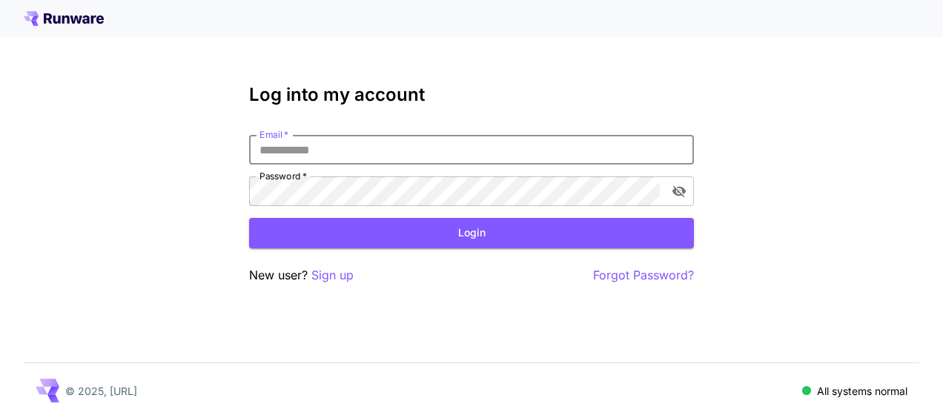
type input "**********"
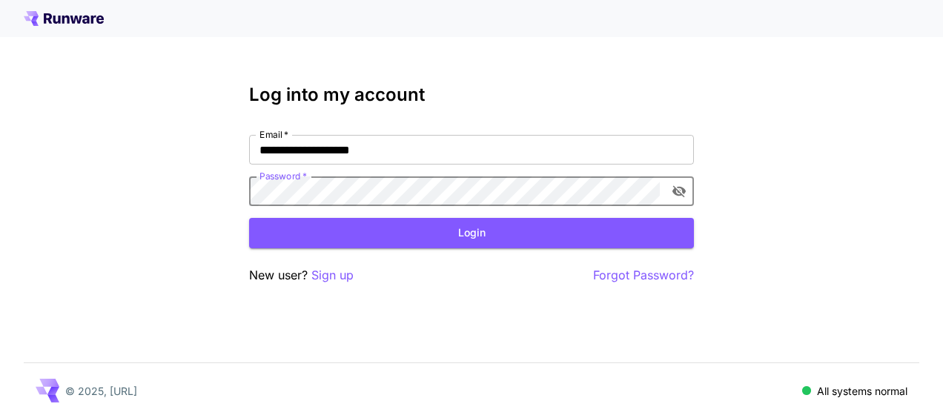
click button "Login" at bounding box center [471, 233] width 445 height 30
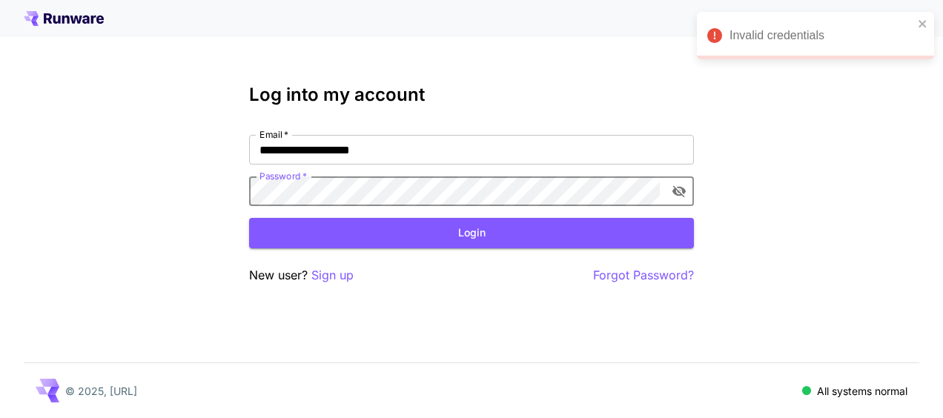
click button "Login" at bounding box center [471, 233] width 445 height 30
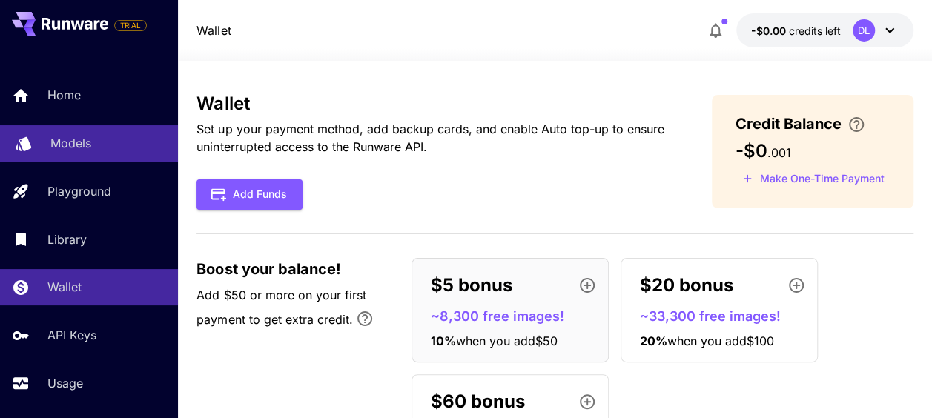
click at [108, 153] on link "Models" at bounding box center [89, 143] width 178 height 36
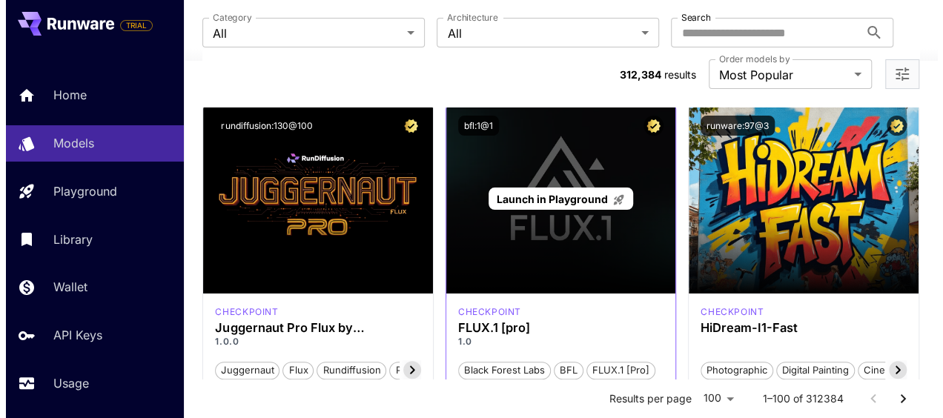
scroll to position [148, 0]
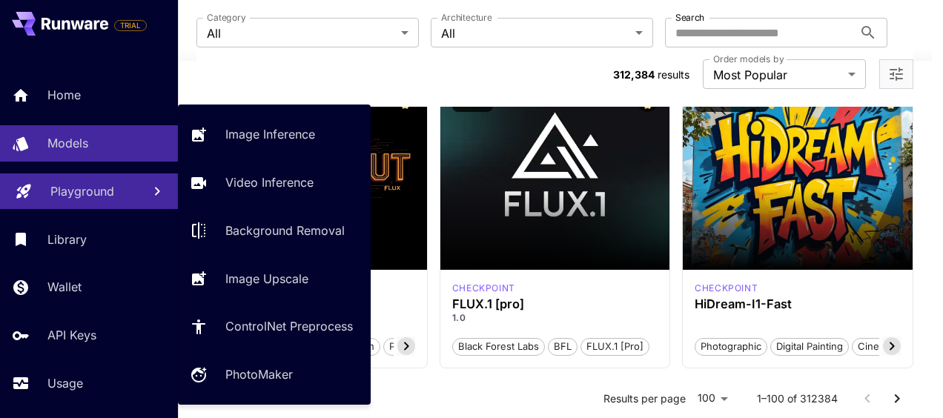
click at [89, 202] on link "Playground" at bounding box center [89, 191] width 178 height 36
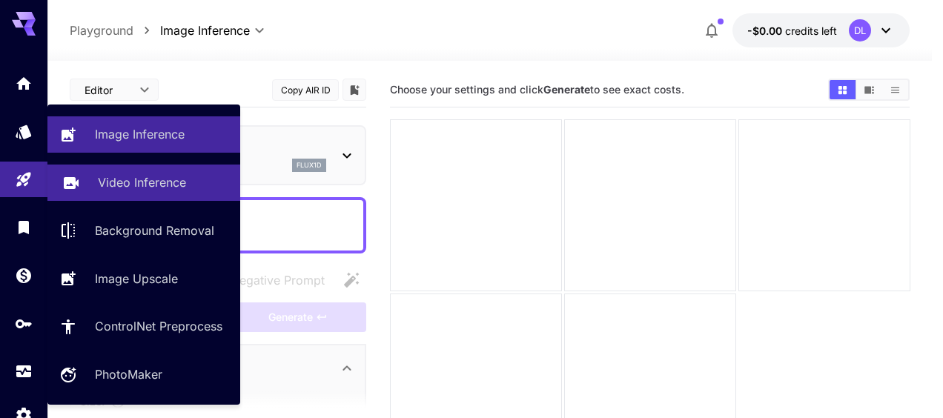
click at [117, 185] on p "Video Inference" at bounding box center [142, 182] width 88 height 18
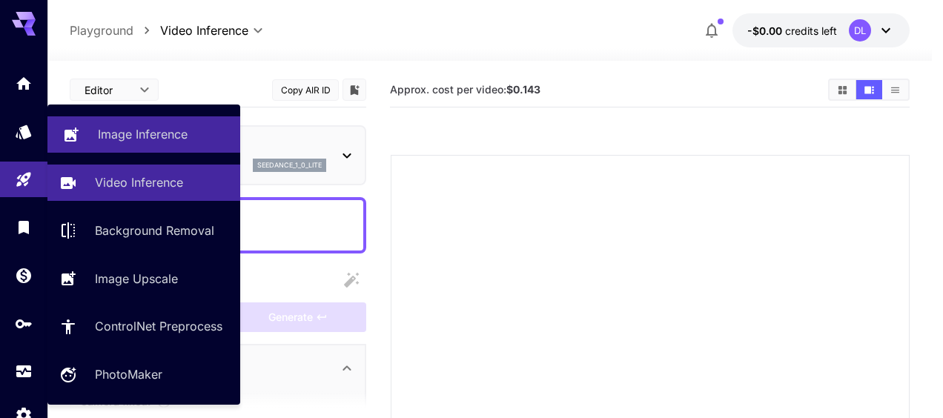
click at [159, 139] on p "Image Inference" at bounding box center [143, 134] width 90 height 18
type input "**********"
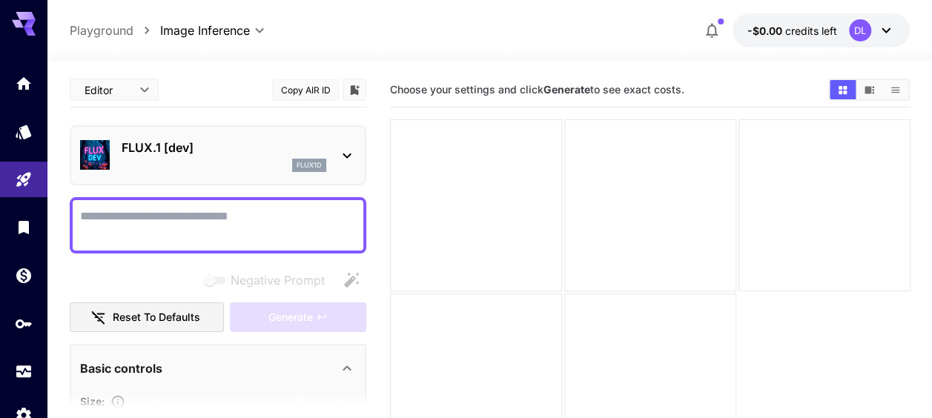
click at [165, 220] on textarea "Negative Prompt" at bounding box center [218, 226] width 276 height 36
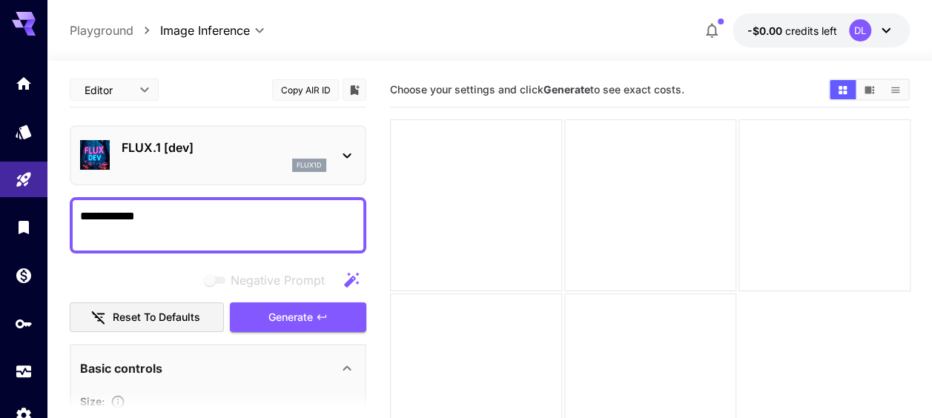
type textarea "**********"
click at [356, 153] on div "FLUX.1 [dev] flux1d" at bounding box center [218, 155] width 296 height 60
click at [346, 153] on icon at bounding box center [347, 156] width 18 height 18
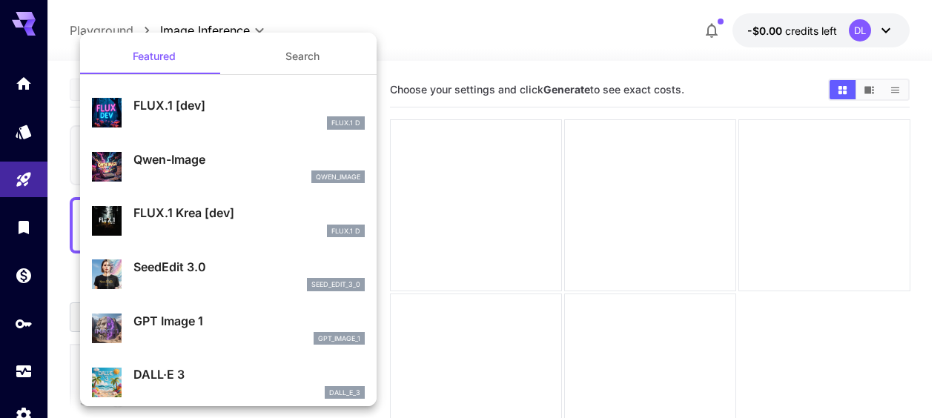
click at [282, 117] on div "FLUX.1 D" at bounding box center [248, 122] width 231 height 13
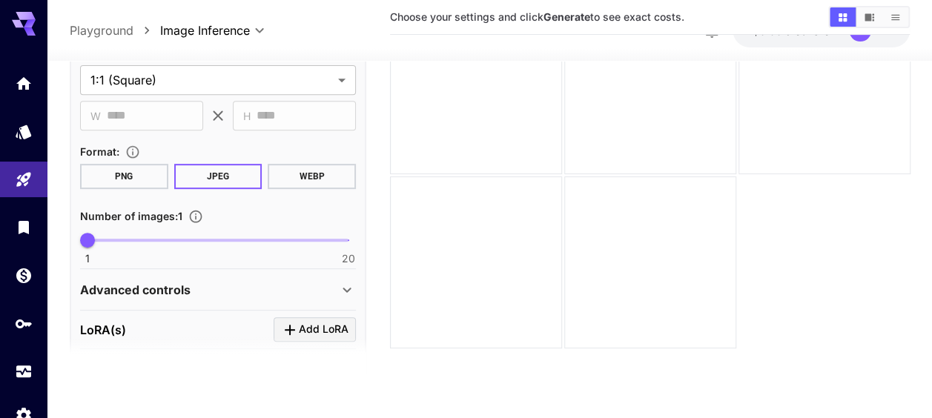
scroll to position [546, 0]
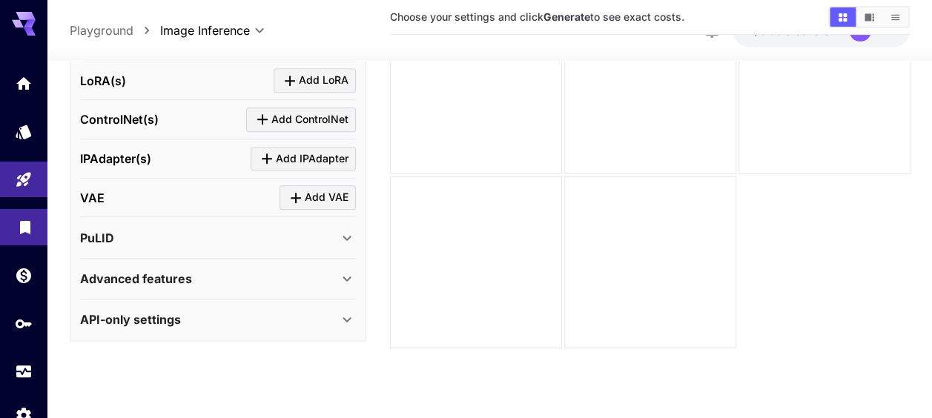
click at [24, 230] on icon "Library" at bounding box center [25, 222] width 10 height 13
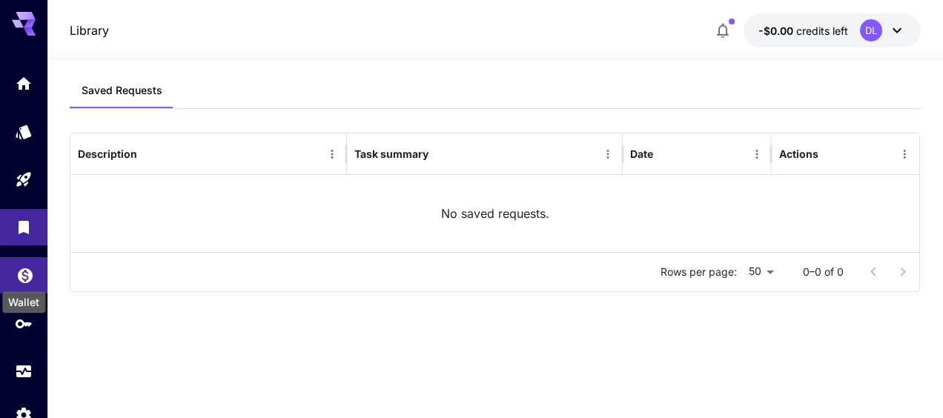
click at [16, 276] on icon "Wallet" at bounding box center [25, 271] width 18 height 18
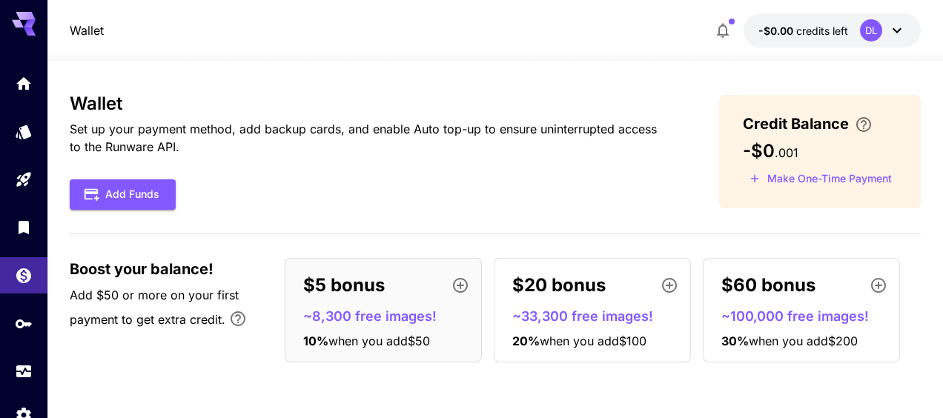
click at [901, 36] on icon at bounding box center [897, 30] width 18 height 18
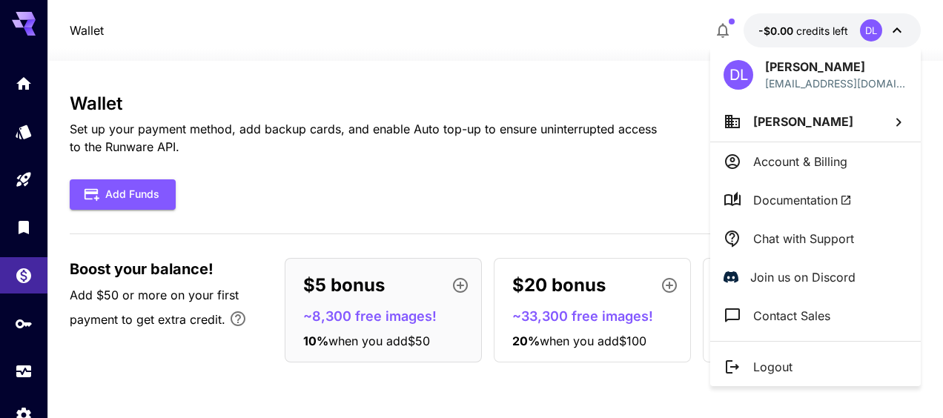
drag, startPoint x: 418, startPoint y: 136, endPoint x: 380, endPoint y: 145, distance: 39.0
click at [418, 136] on div at bounding box center [471, 209] width 943 height 418
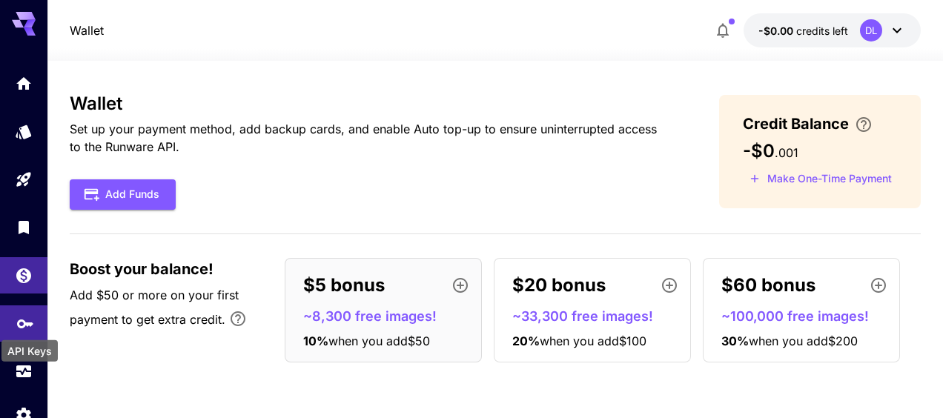
click at [19, 323] on icon "API Keys" at bounding box center [25, 318] width 16 height 9
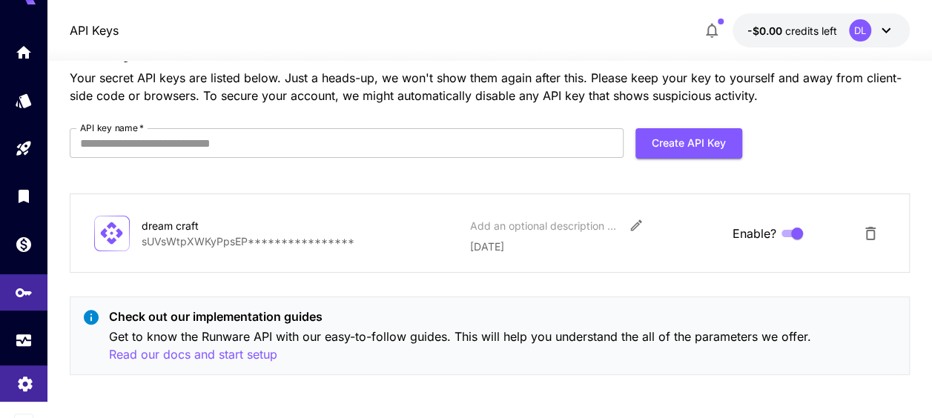
scroll to position [47, 0]
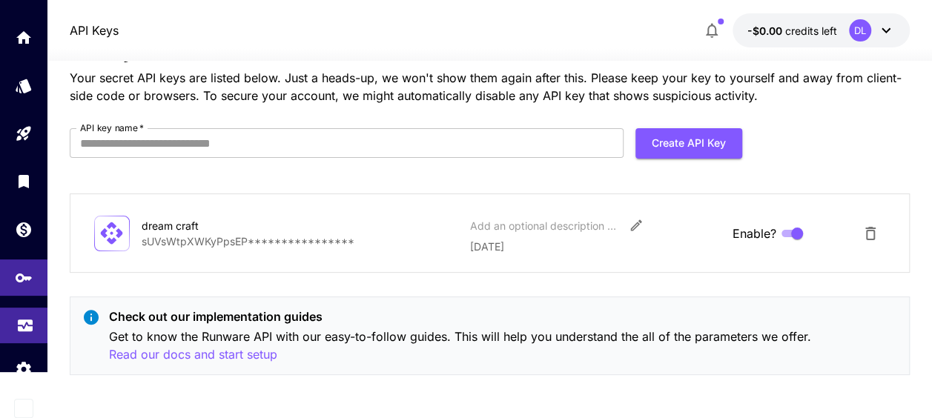
click at [30, 332] on link at bounding box center [23, 326] width 47 height 36
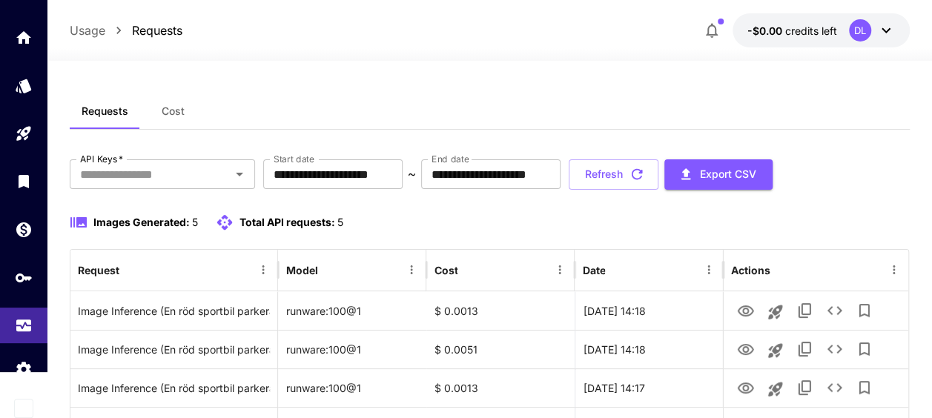
click at [894, 28] on icon at bounding box center [886, 30] width 18 height 18
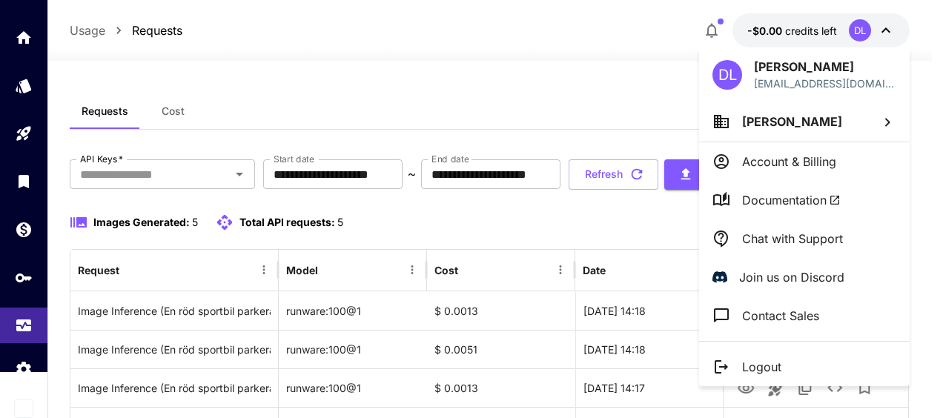
click at [16, 30] on div at bounding box center [471, 209] width 943 height 418
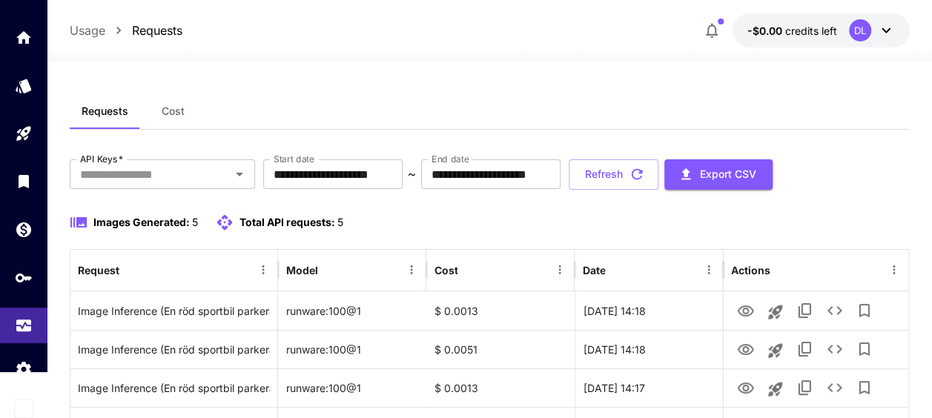
click at [19, 33] on icon "Home" at bounding box center [24, 38] width 18 height 18
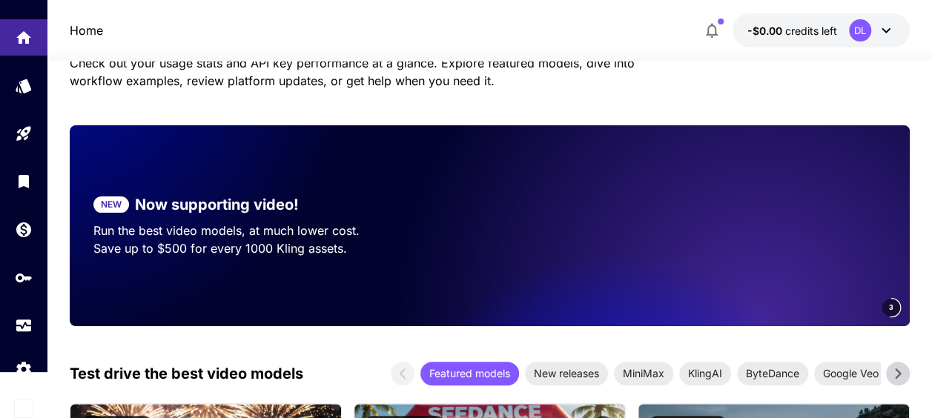
scroll to position [148, 0]
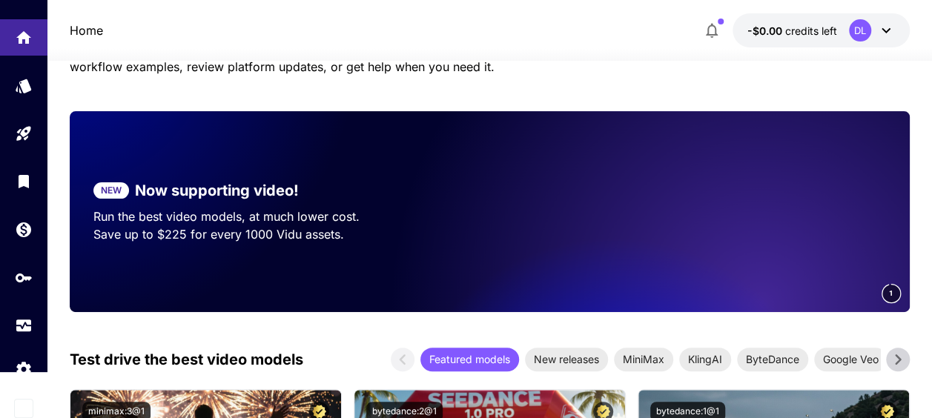
click at [889, 32] on icon at bounding box center [886, 30] width 18 height 18
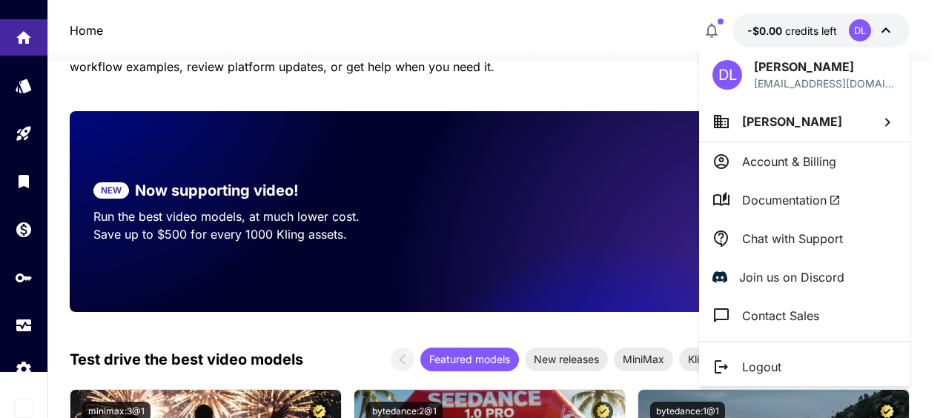
click at [490, 57] on div at bounding box center [471, 209] width 943 height 418
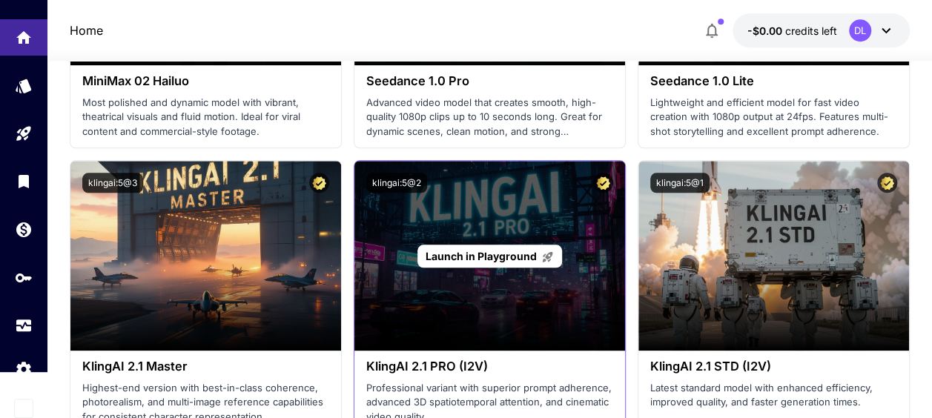
scroll to position [741, 0]
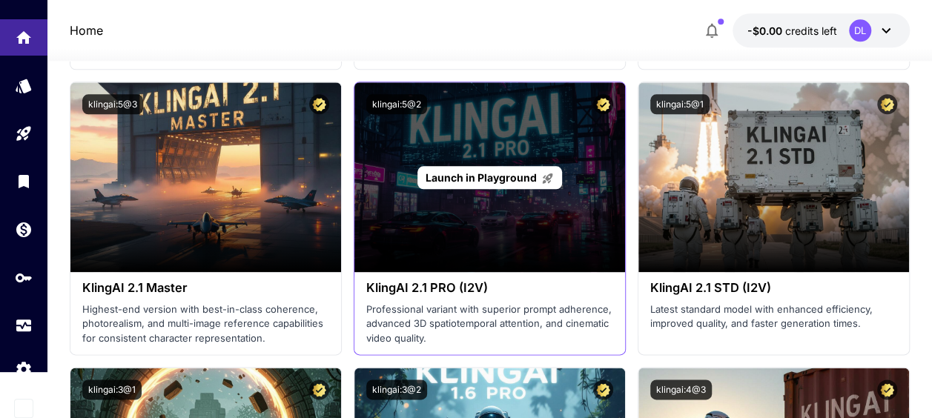
click at [499, 215] on div "Launch in Playground" at bounding box center [489, 177] width 271 height 190
click at [463, 181] on span "Launch in Playground" at bounding box center [480, 177] width 111 height 13
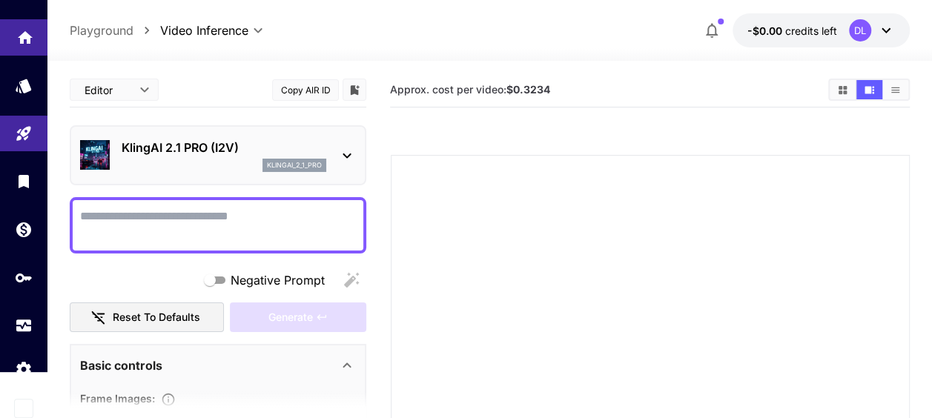
click at [31, 31] on icon "Home" at bounding box center [25, 33] width 18 height 18
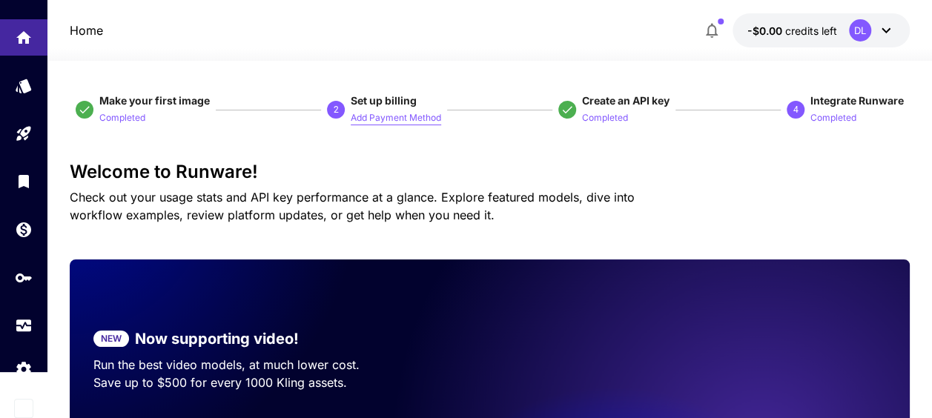
click at [408, 117] on p "Add Payment Method" at bounding box center [396, 118] width 90 height 14
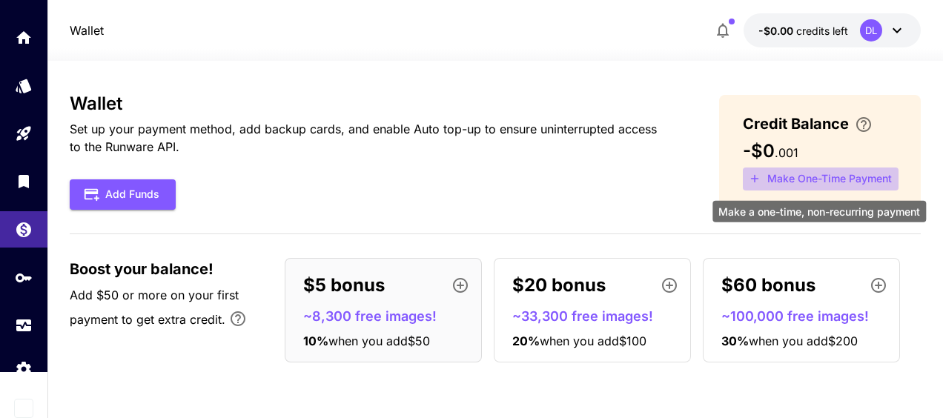
click at [815, 178] on button "Make One-Time Payment" at bounding box center [821, 179] width 156 height 23
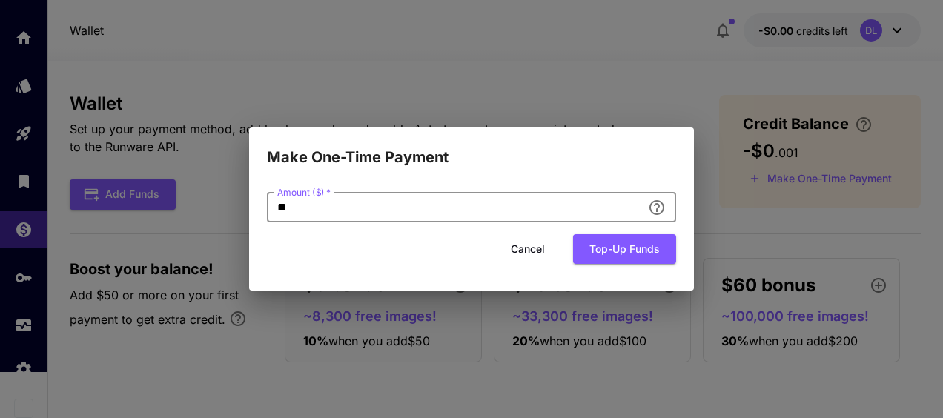
drag, startPoint x: 352, startPoint y: 207, endPoint x: 253, endPoint y: 203, distance: 98.6
click at [253, 203] on div "Amount ($)   * ** Amount ($)   * Cancel Top-up funds" at bounding box center [471, 230] width 445 height 122
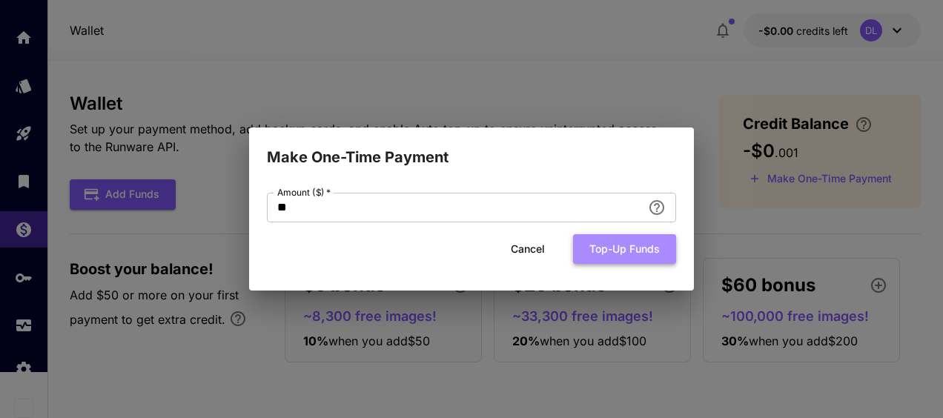
click at [603, 256] on button "Top-up funds" at bounding box center [624, 249] width 103 height 30
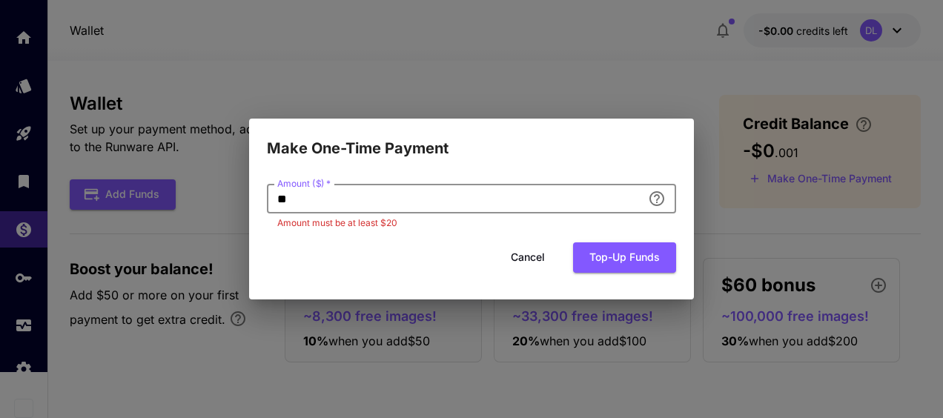
drag, startPoint x: 336, startPoint y: 199, endPoint x: 255, endPoint y: 189, distance: 81.4
click at [255, 189] on div "Amount ($)   * ** Amount ($)   * Amount must be at least $20 Cancel Top-up funds" at bounding box center [471, 229] width 445 height 139
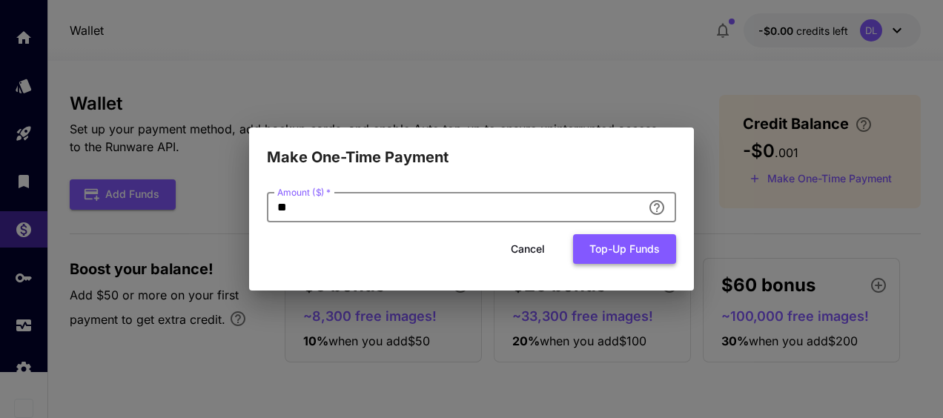
type input "**"
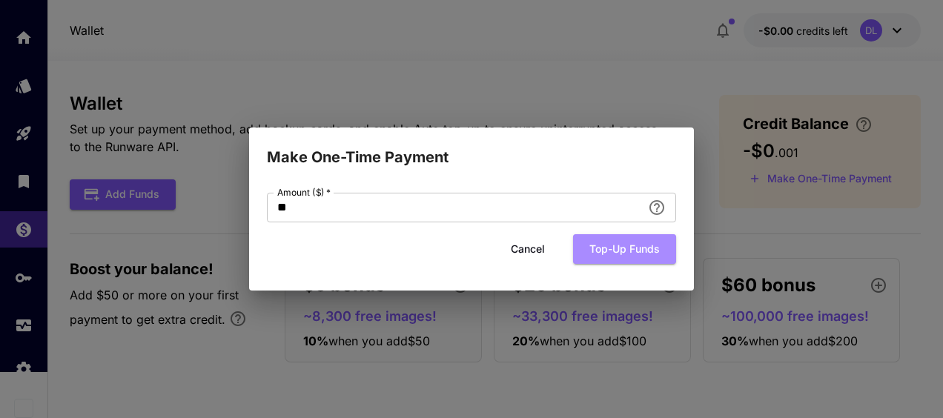
click at [609, 242] on button "Top-up funds" at bounding box center [624, 249] width 103 height 30
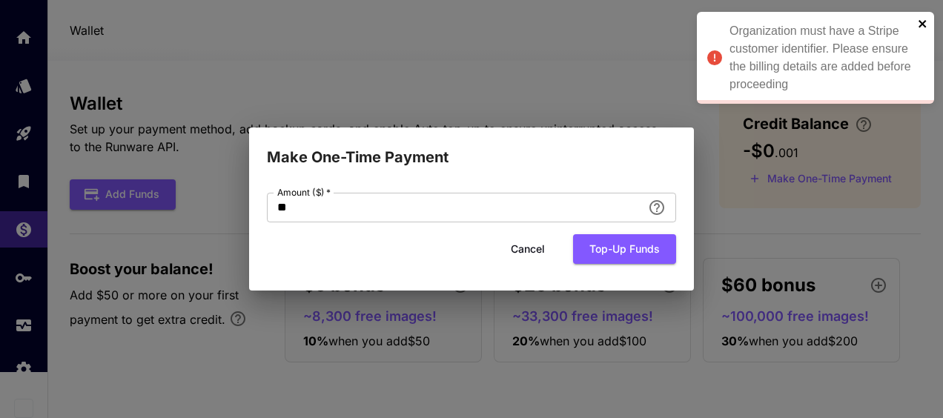
click at [922, 21] on icon "close" at bounding box center [923, 24] width 10 height 12
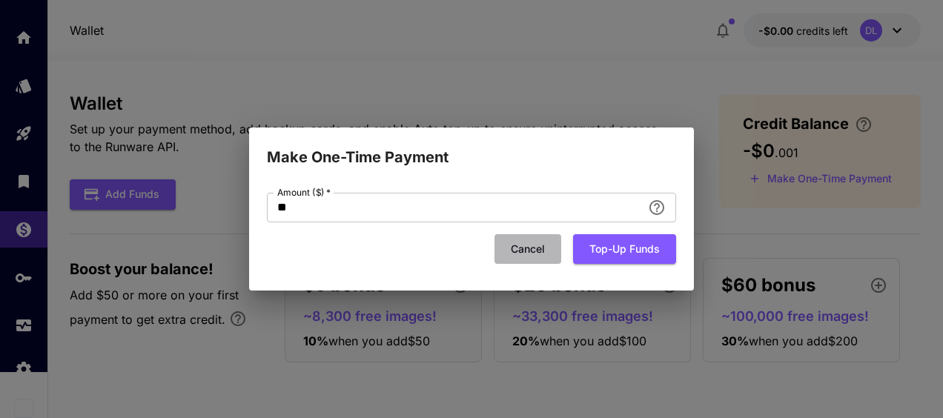
click at [525, 248] on button "Cancel" at bounding box center [527, 249] width 67 height 30
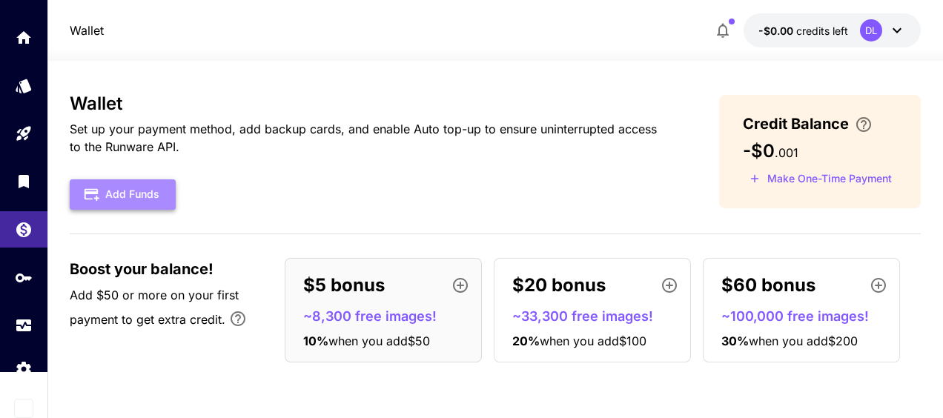
click at [141, 187] on button "Add Funds" at bounding box center [123, 194] width 106 height 30
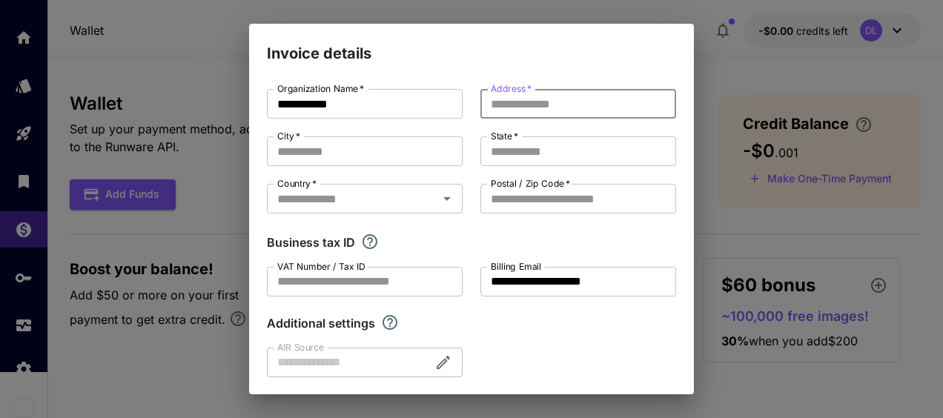
click at [502, 108] on input "Address   *" at bounding box center [578, 104] width 196 height 30
type input "**********"
click at [371, 144] on input "City   *" at bounding box center [365, 151] width 196 height 30
drag, startPoint x: 368, startPoint y: 150, endPoint x: 247, endPoint y: 145, distance: 120.9
click at [242, 145] on div "**********" at bounding box center [471, 209] width 943 height 418
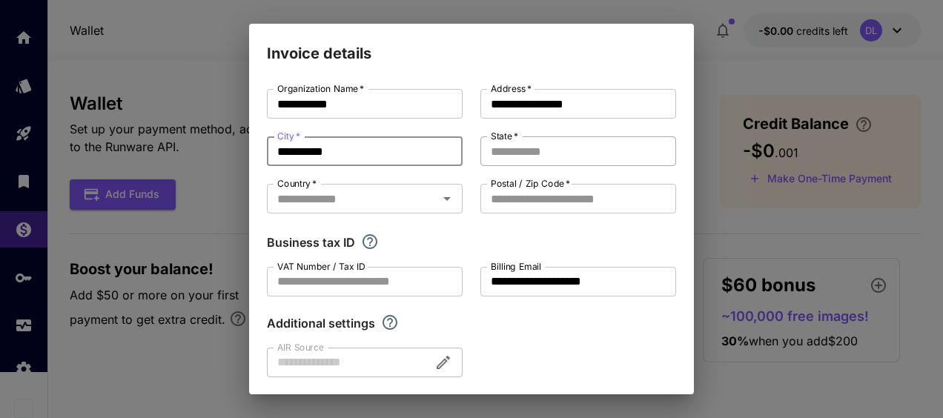
type input "**********"
click at [497, 158] on input "State   *" at bounding box center [578, 151] width 196 height 30
type input "*********"
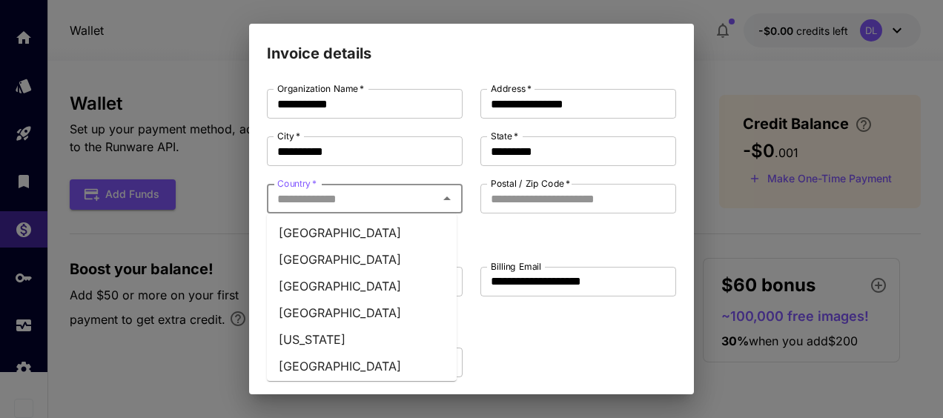
click at [388, 203] on input "Country   *" at bounding box center [352, 198] width 162 height 21
type input "**"
click at [342, 277] on li "Sweden" at bounding box center [362, 286] width 190 height 27
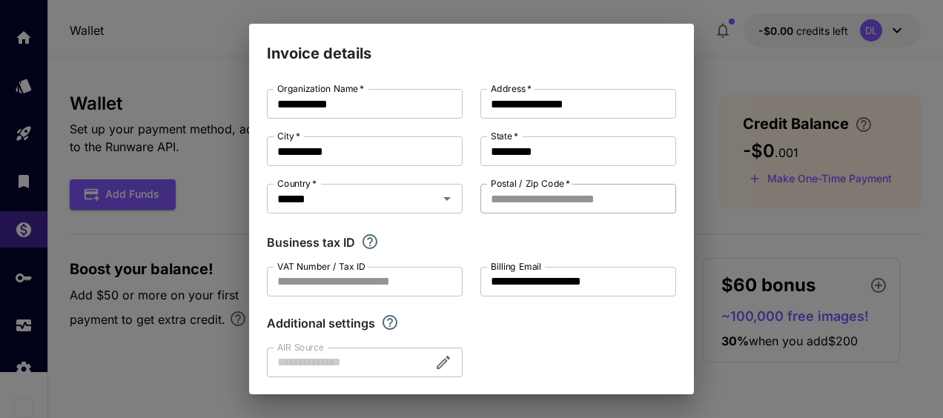
click at [543, 196] on input "Postal / Zip Code   *" at bounding box center [578, 199] width 196 height 30
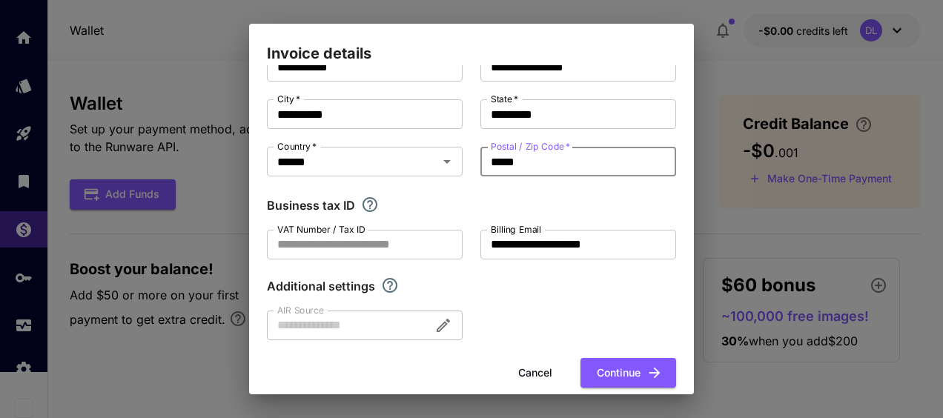
scroll to position [57, 0]
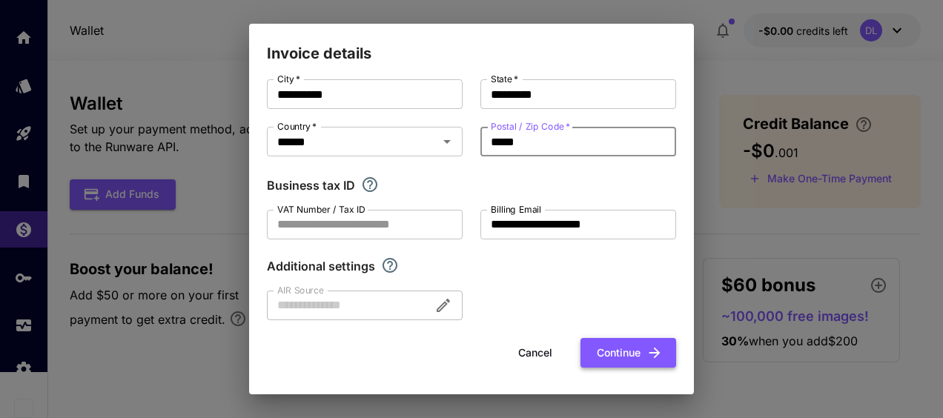
type input "*****"
click at [614, 352] on button "Continue" at bounding box center [628, 353] width 96 height 30
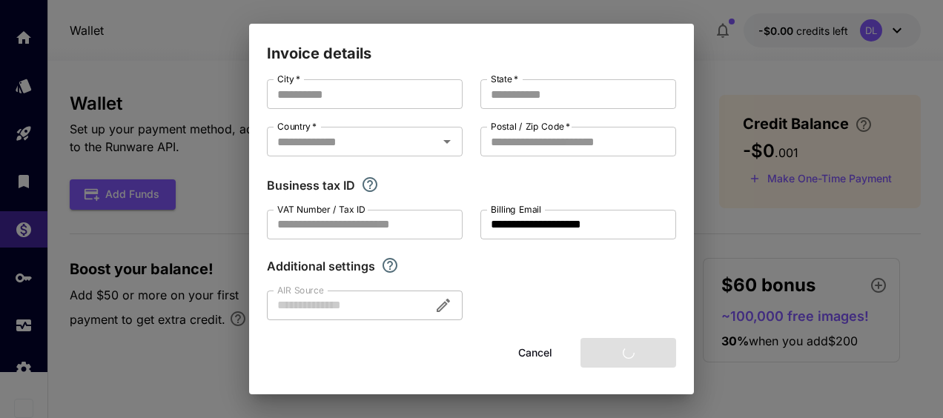
type input "**********"
type input "*********"
type input "*****"
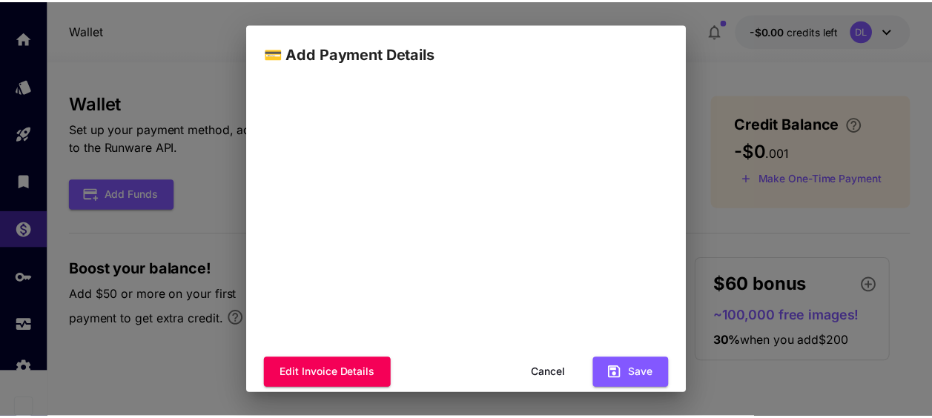
scroll to position [262, 0]
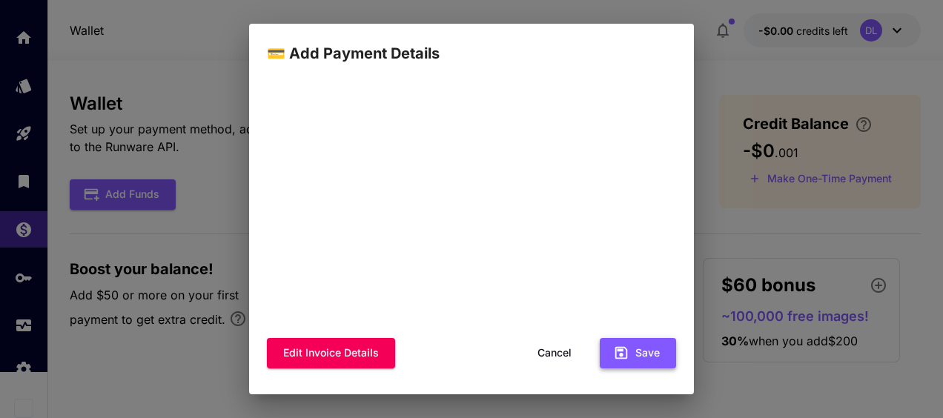
click at [626, 359] on button "Save" at bounding box center [638, 353] width 76 height 30
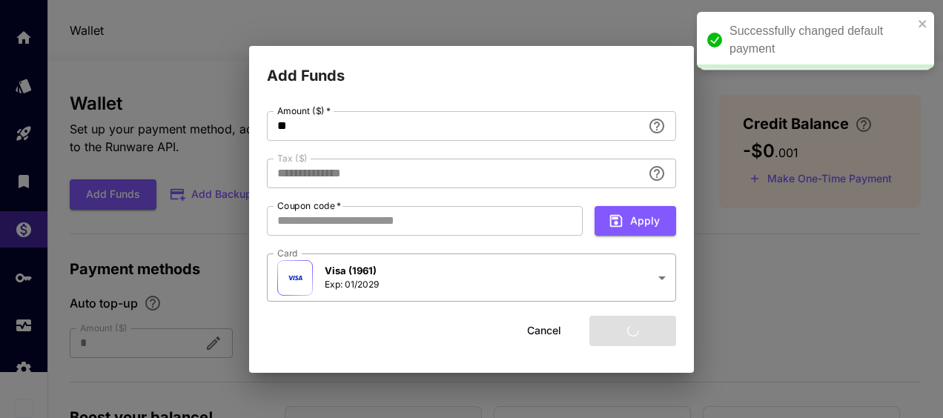
type input "****"
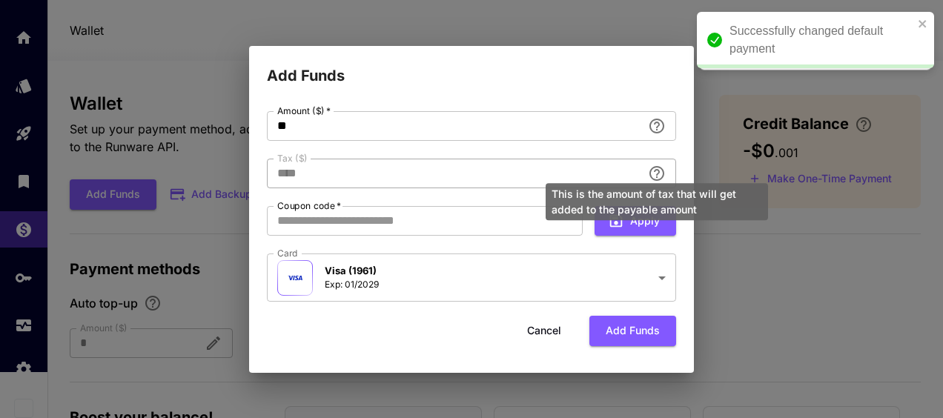
click at [660, 170] on icon "This is the amount of tax that will get added to the payable amount" at bounding box center [657, 174] width 18 height 18
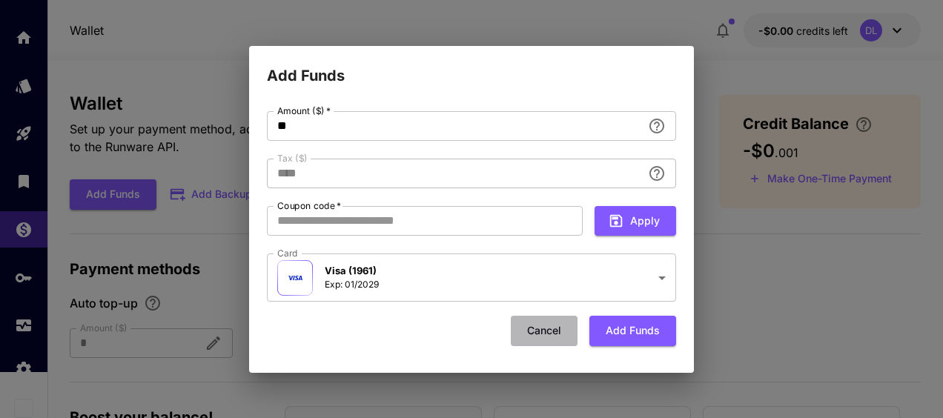
click at [551, 328] on button "Cancel" at bounding box center [544, 331] width 67 height 30
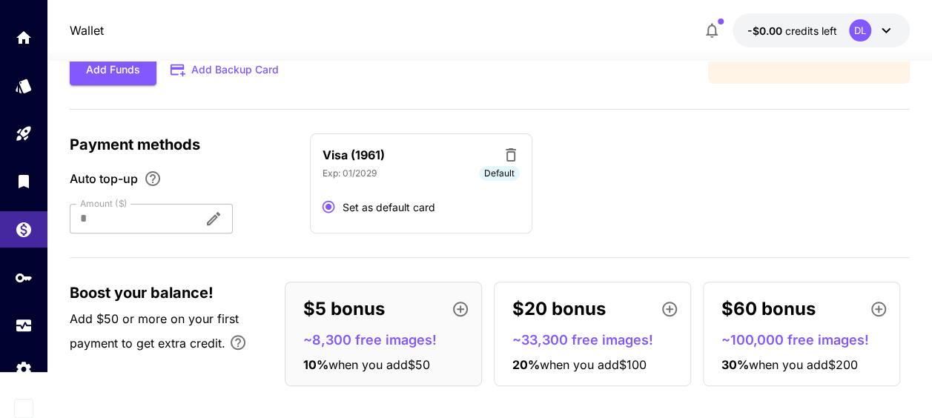
scroll to position [136, 0]
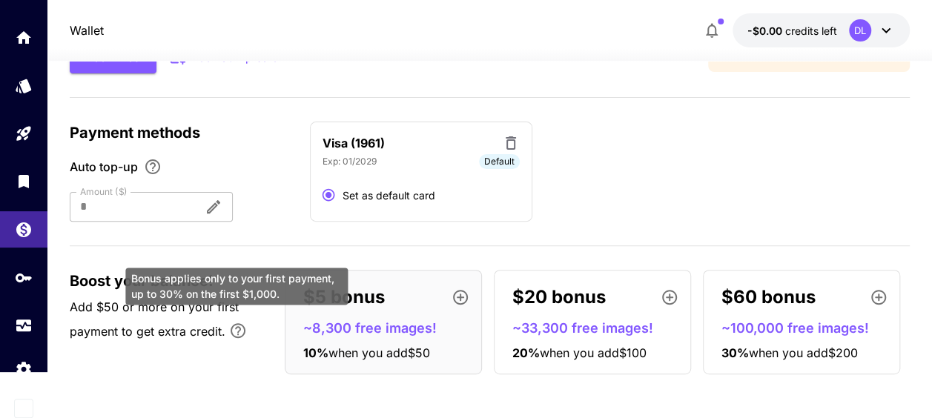
click at [242, 332] on icon "Bonus applies only to your first payment, up to 30% on the first $1,000." at bounding box center [238, 330] width 15 height 15
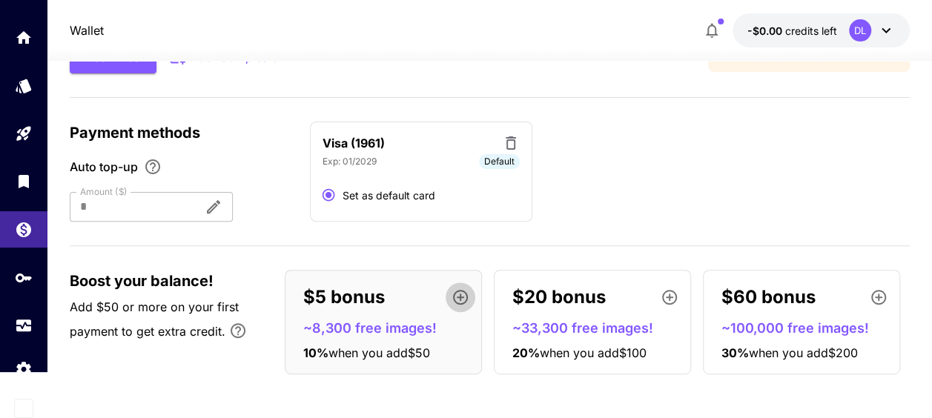
click at [458, 295] on icon "button" at bounding box center [460, 297] width 18 height 18
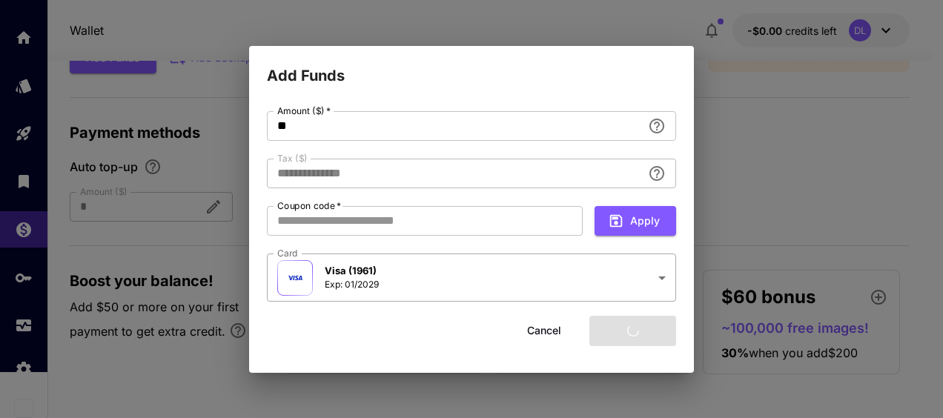
type input "*****"
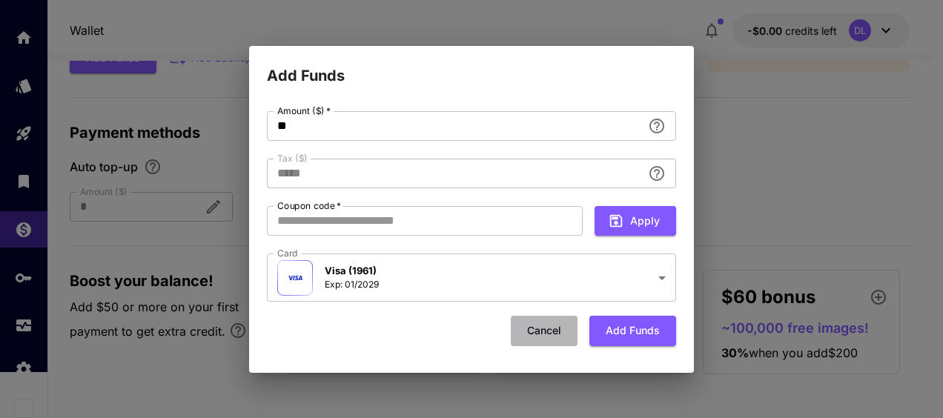
click at [540, 328] on button "Cancel" at bounding box center [544, 331] width 67 height 30
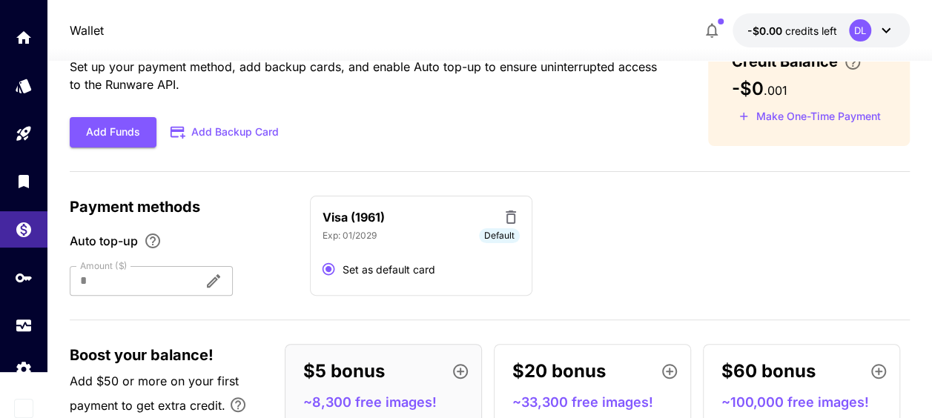
scroll to position [0, 0]
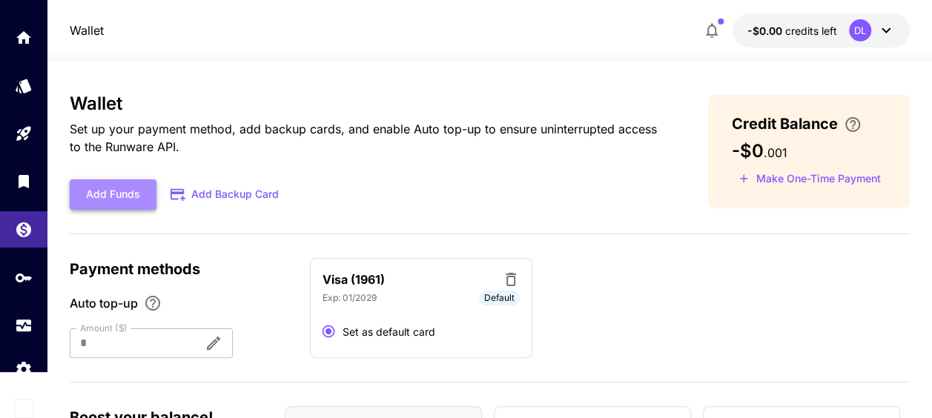
click at [116, 185] on button "Add Funds" at bounding box center [113, 194] width 87 height 30
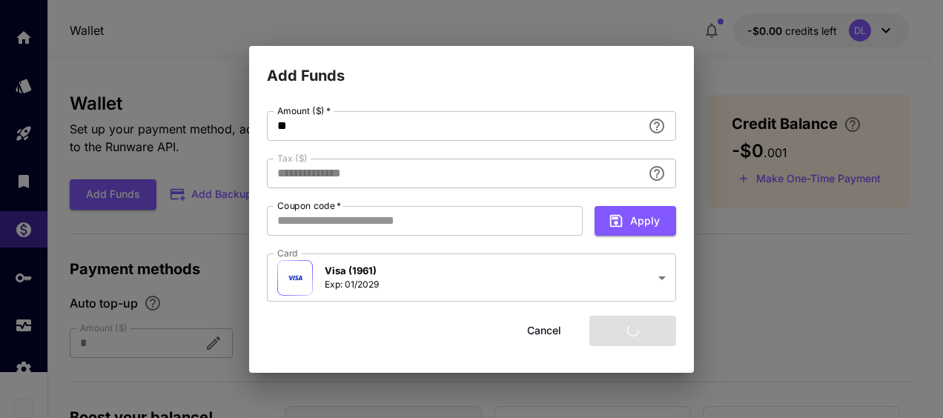
type input "****"
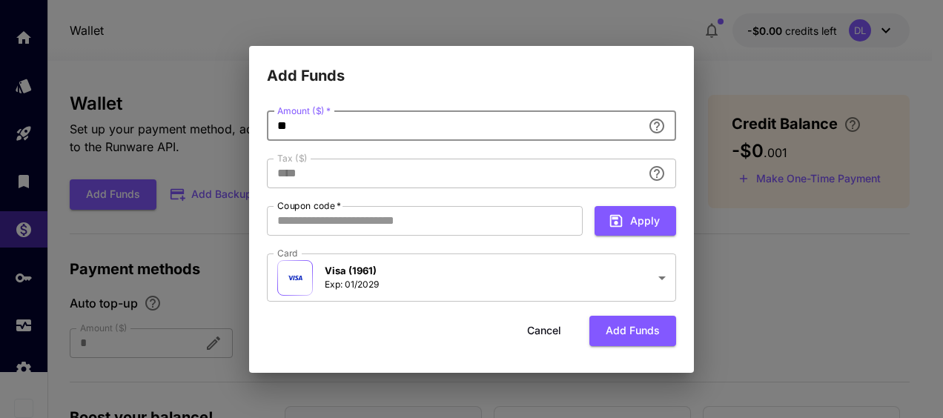
drag, startPoint x: 271, startPoint y: 125, endPoint x: 251, endPoint y: 125, distance: 20.0
click at [251, 125] on div "**********" at bounding box center [471, 229] width 445 height 285
type input "**"
type input "****"
type input "**"
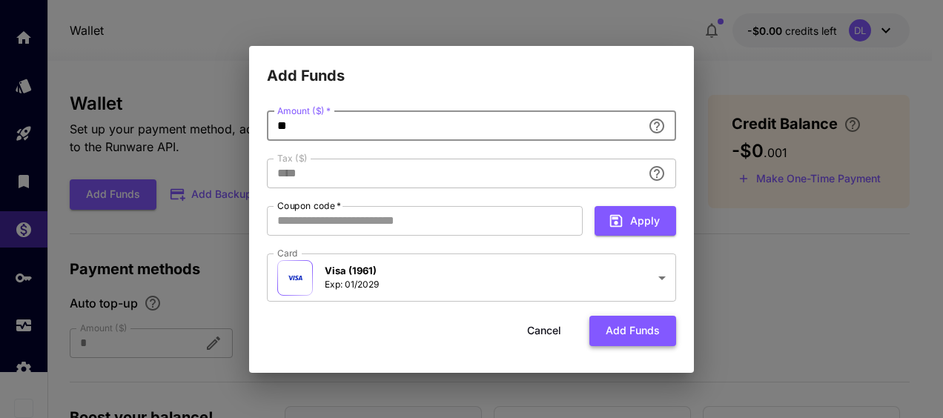
click at [621, 331] on button "Add funds" at bounding box center [632, 331] width 87 height 30
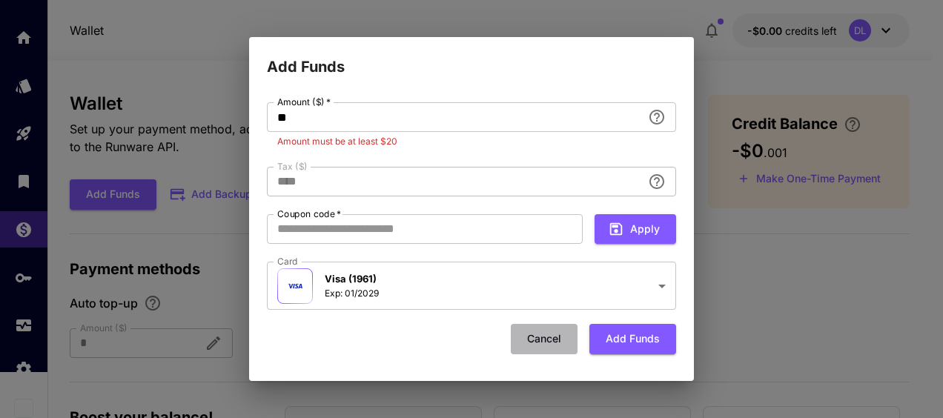
click at [544, 339] on button "Cancel" at bounding box center [544, 339] width 67 height 30
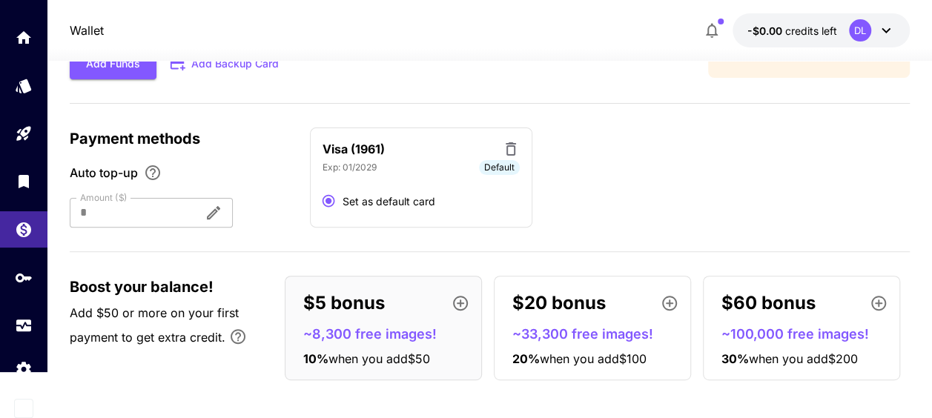
scroll to position [136, 0]
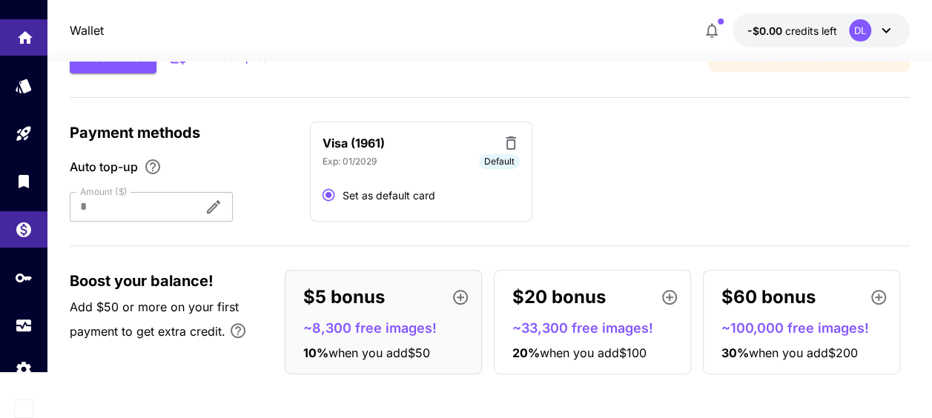
click at [23, 41] on link at bounding box center [23, 37] width 47 height 36
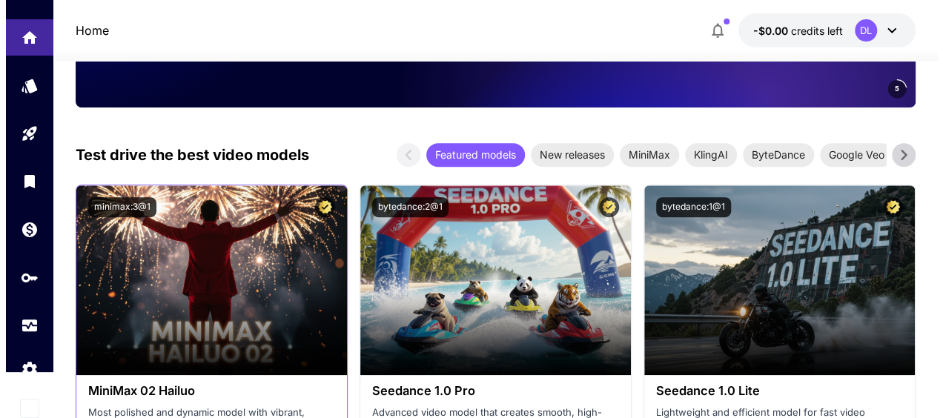
scroll to position [359, 0]
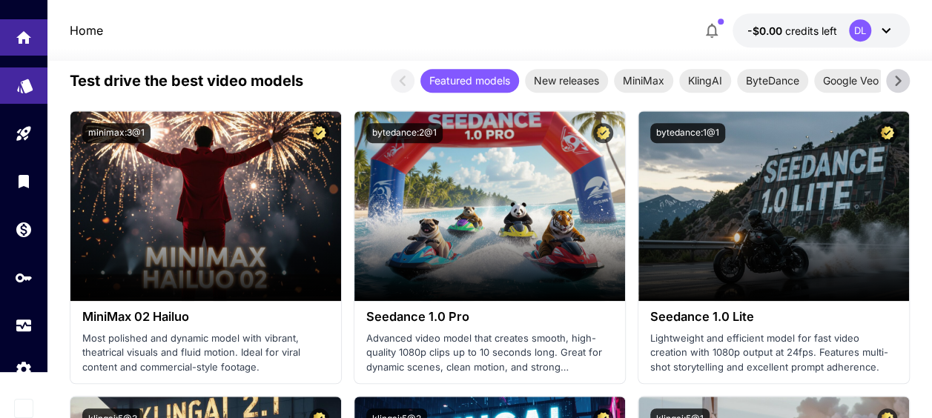
click at [39, 76] on link at bounding box center [23, 85] width 47 height 36
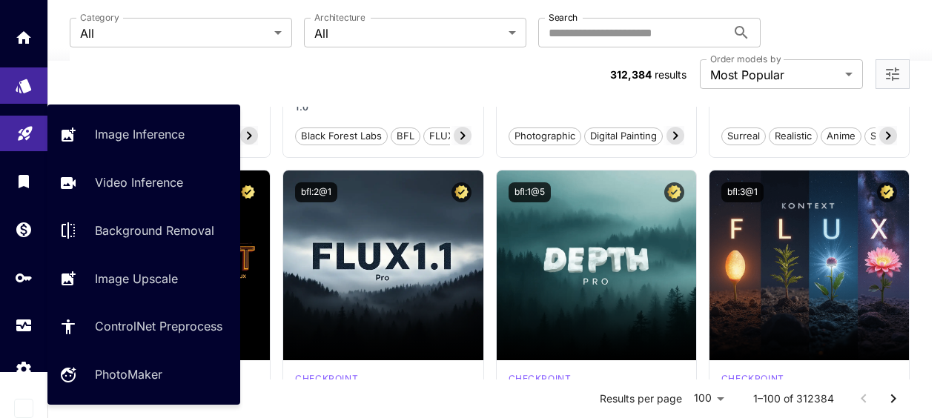
click at [16, 138] on link at bounding box center [23, 134] width 47 height 36
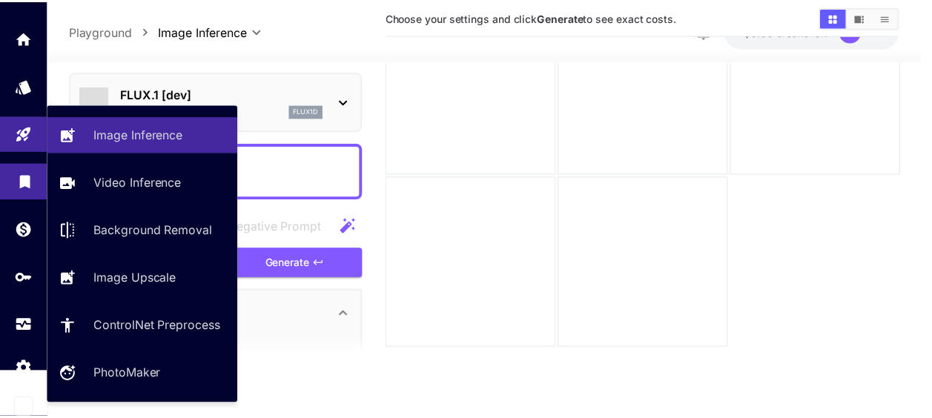
scroll to position [117, 0]
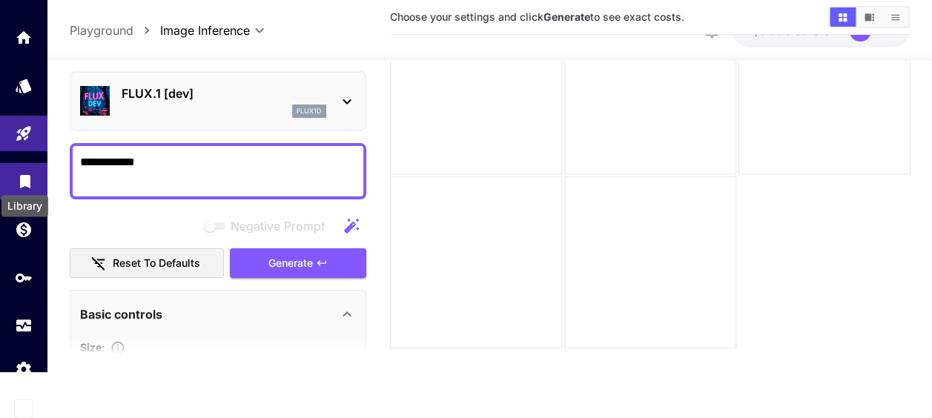
click at [16, 175] on icon "Library" at bounding box center [25, 177] width 18 height 18
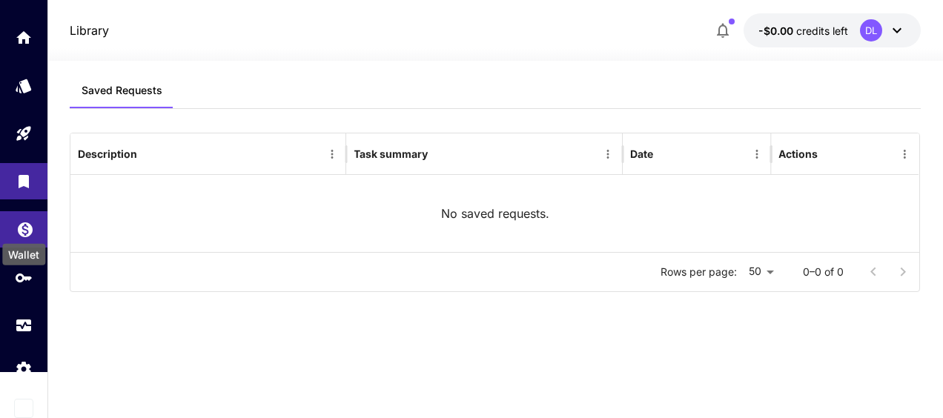
click at [21, 229] on icon "Wallet" at bounding box center [25, 225] width 15 height 15
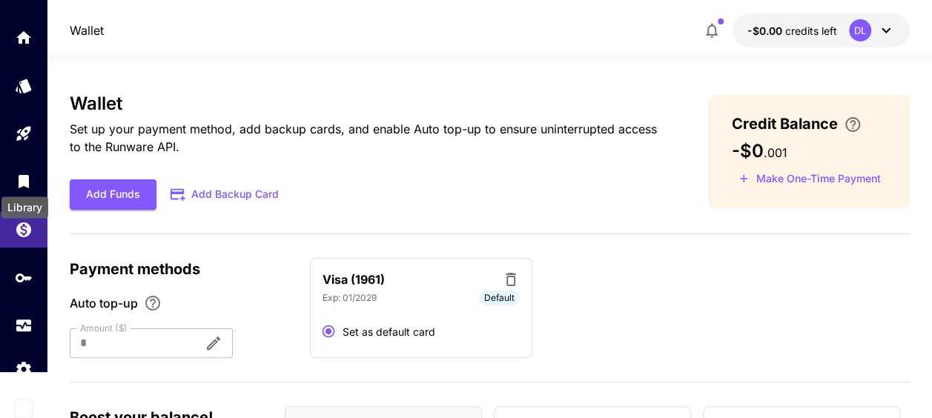
drag, startPoint x: 19, startPoint y: 182, endPoint x: 50, endPoint y: 189, distance: 31.8
click at [19, 184] on icon "Library" at bounding box center [24, 177] width 18 height 18
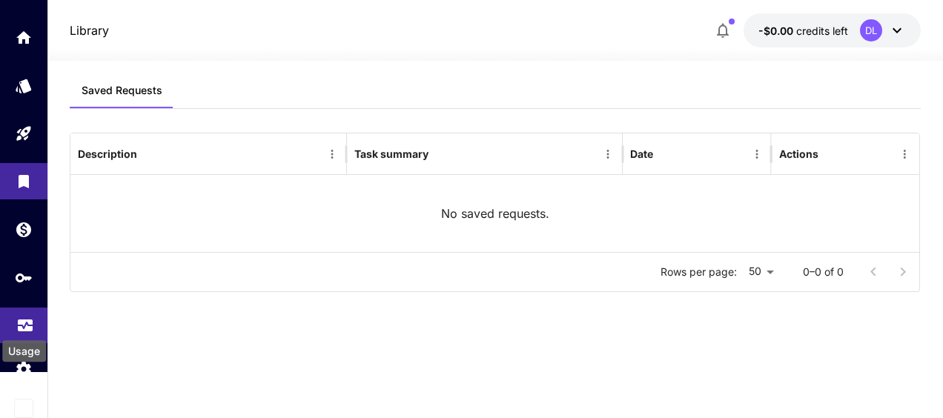
click at [26, 318] on icon "Usage" at bounding box center [25, 321] width 18 height 18
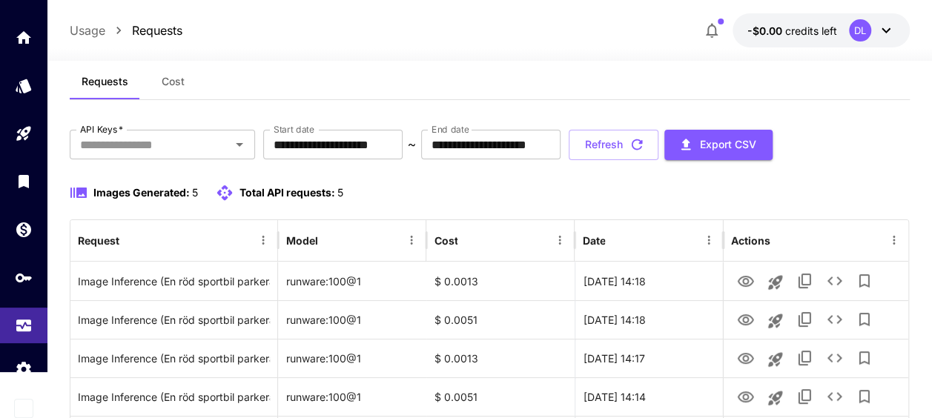
scroll to position [74, 0]
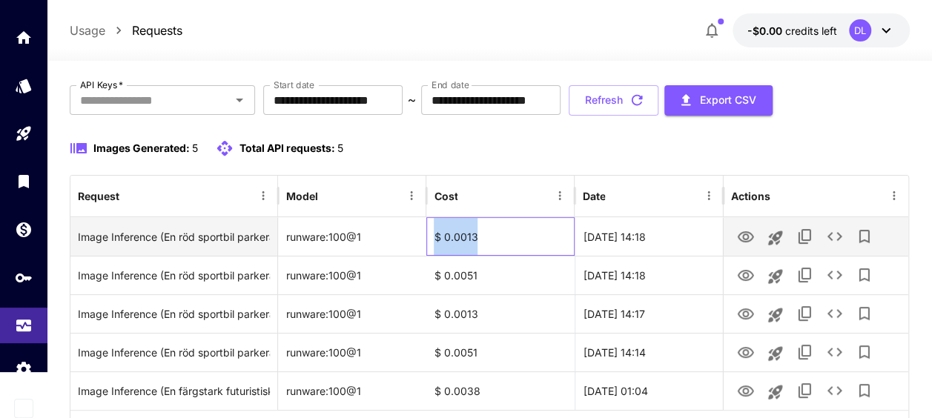
drag, startPoint x: 479, startPoint y: 233, endPoint x: 433, endPoint y: 238, distance: 46.2
click at [433, 238] on div "$ 0.0013" at bounding box center [500, 236] width 148 height 39
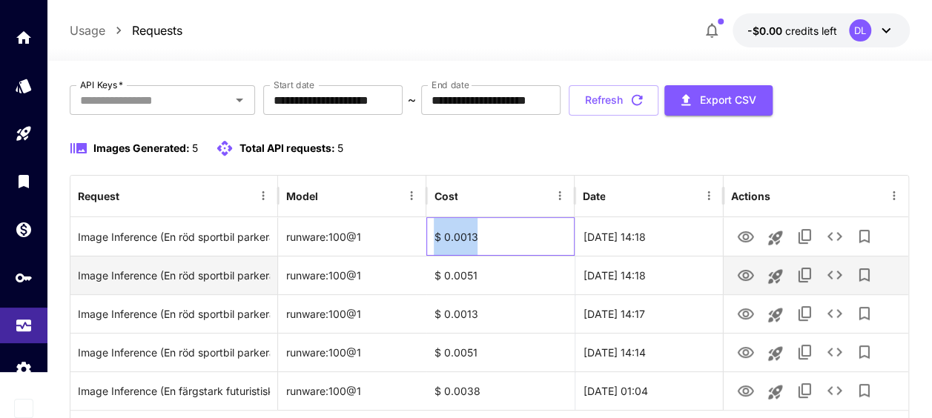
copy div "$ 0.0013"
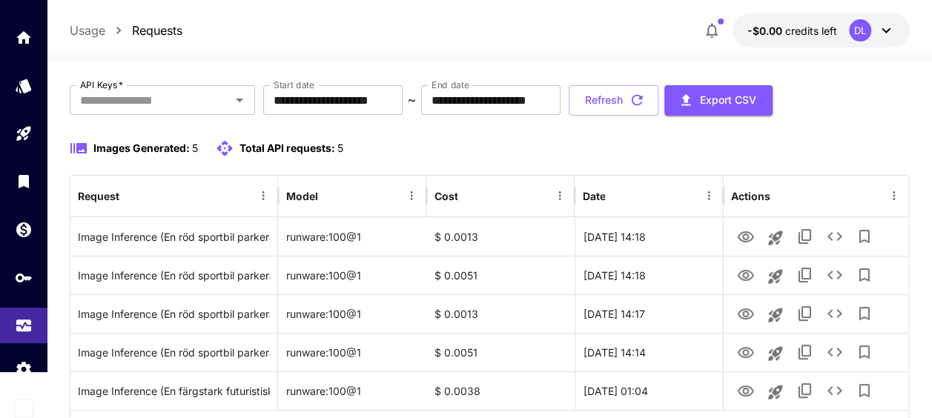
click at [520, 157] on div "Images Generated: 5 Total API requests: 5" at bounding box center [490, 157] width 840 height 36
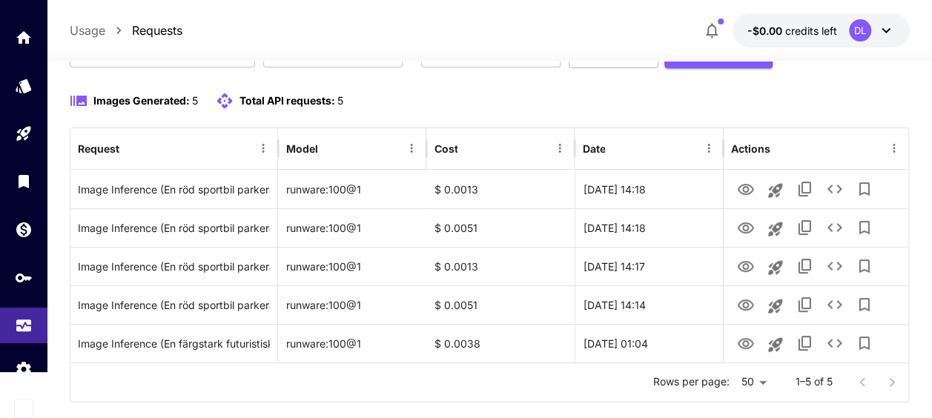
scroll to position [149, 0]
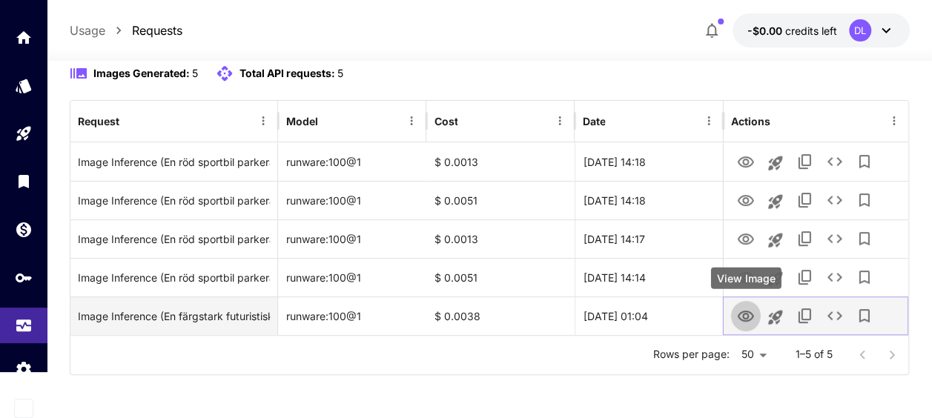
click at [746, 317] on icon "View Image" at bounding box center [745, 316] width 16 height 11
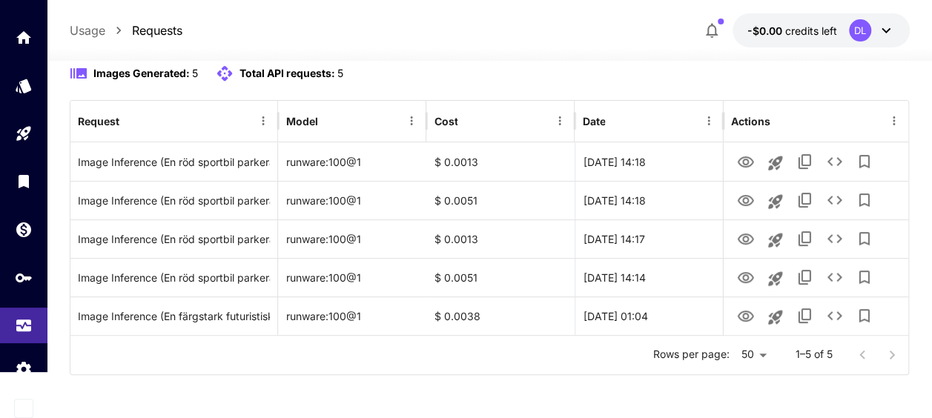
click at [454, 348] on div "Rows per page: 50 ** 1–5 of 5" at bounding box center [489, 355] width 838 height 39
click at [618, 368] on div "Rows per page: 50 ** 1–5 of 5" at bounding box center [489, 355] width 838 height 39
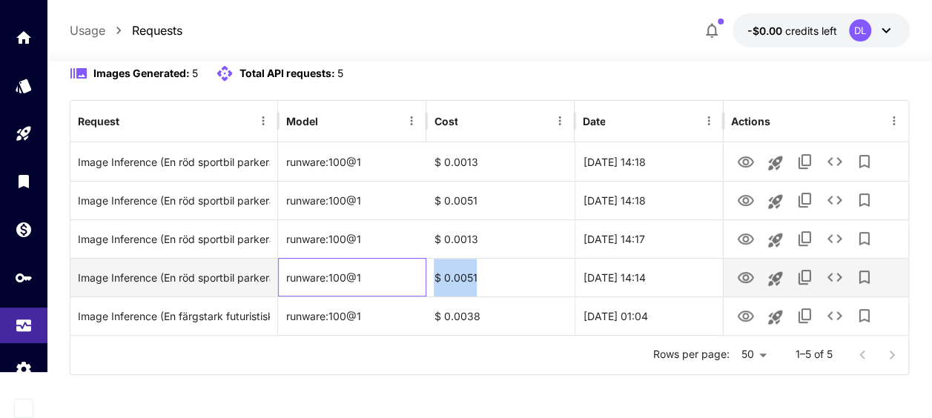
drag, startPoint x: 414, startPoint y: 275, endPoint x: 508, endPoint y: 269, distance: 94.3
click at [508, 269] on div "Image Inference (En röd sportbil parkerad vid havet i solnedgång, fotorealistis…" at bounding box center [489, 277] width 838 height 39
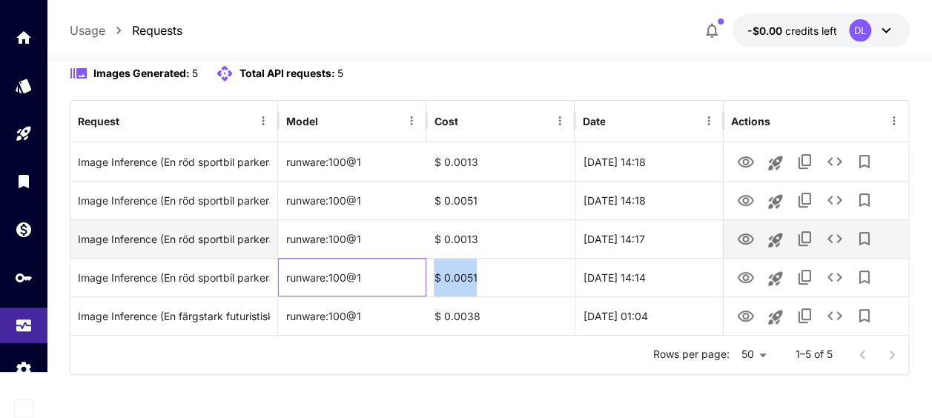
copy div "$ 0.0051"
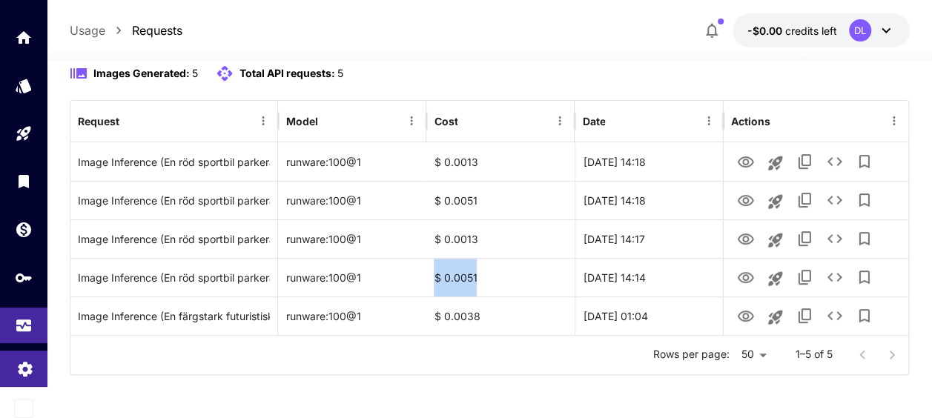
click at [35, 359] on link at bounding box center [23, 369] width 47 height 36
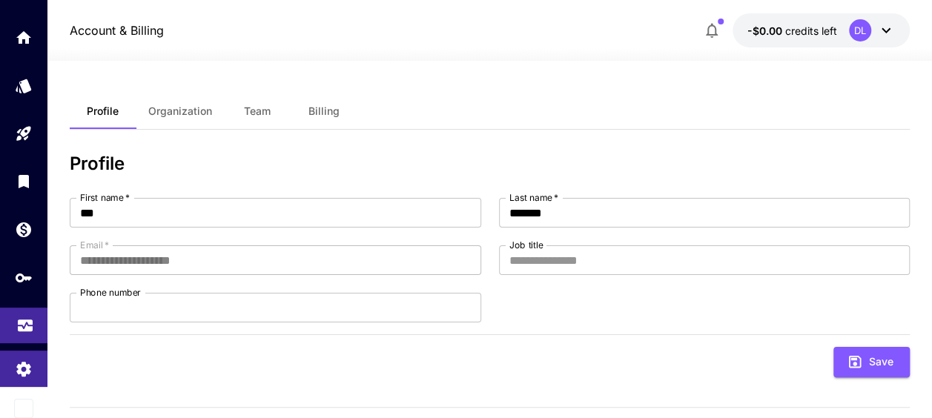
click at [8, 320] on link at bounding box center [23, 326] width 47 height 36
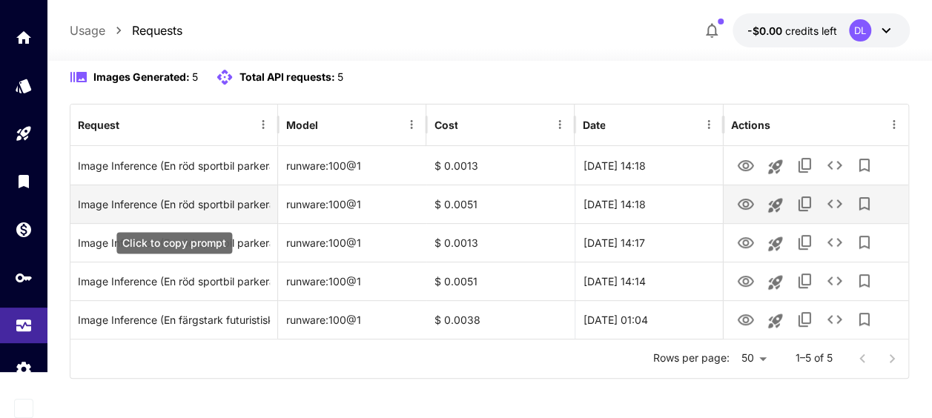
scroll to position [149, 0]
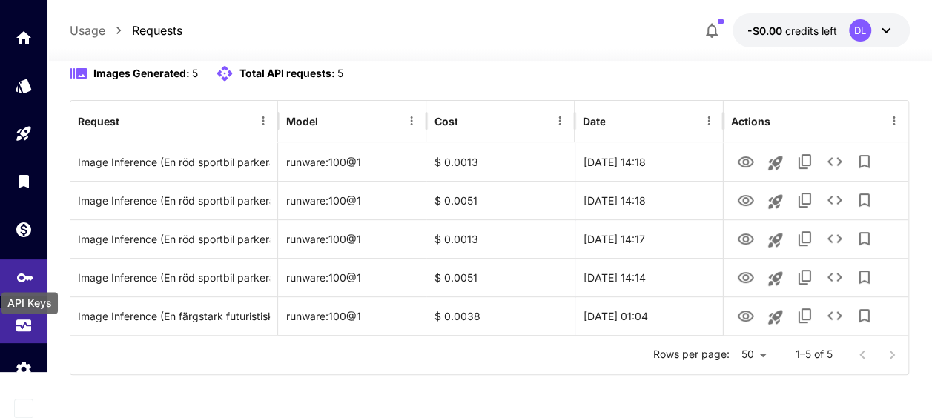
click at [25, 271] on icon "API Keys" at bounding box center [25, 273] width 18 height 18
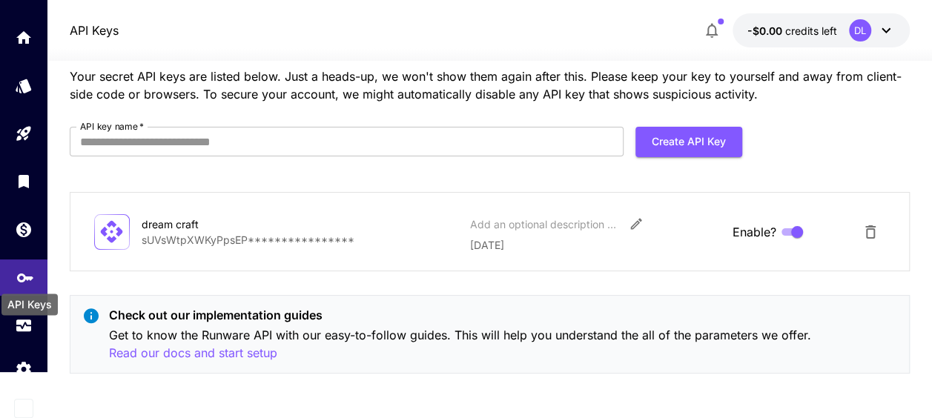
scroll to position [51, 0]
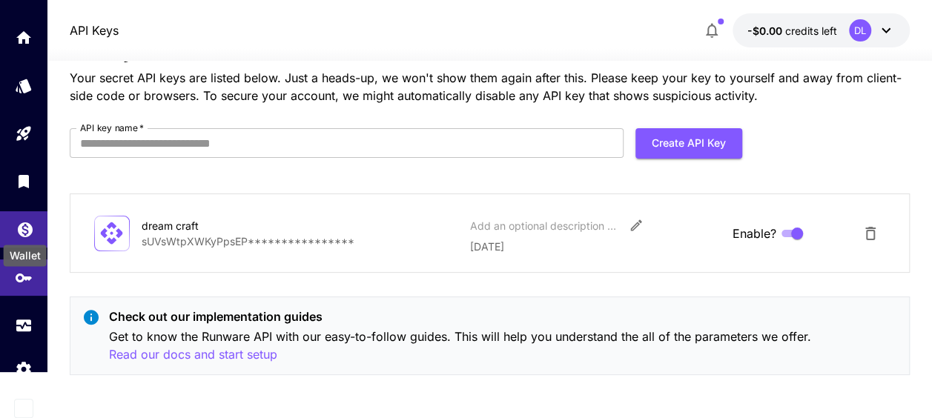
click at [24, 224] on icon "Wallet" at bounding box center [25, 225] width 18 height 18
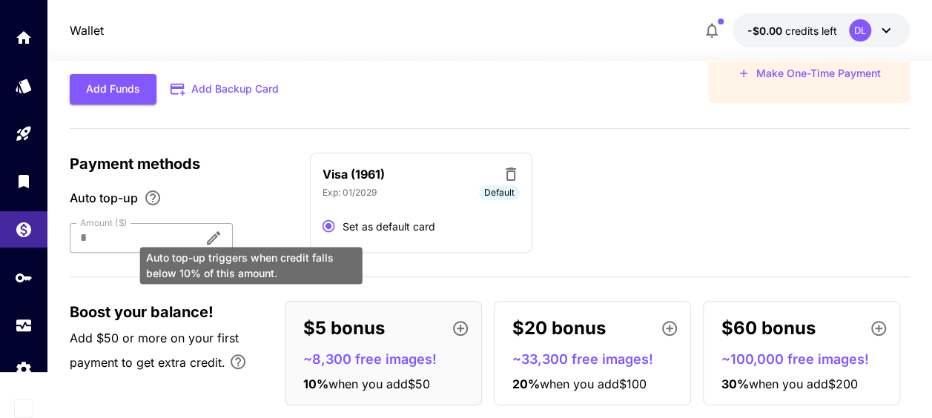
scroll to position [136, 0]
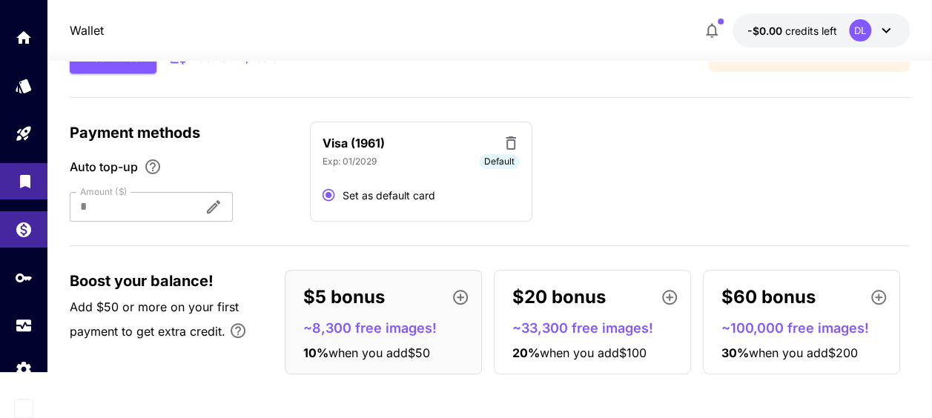
click at [13, 170] on link at bounding box center [23, 181] width 47 height 36
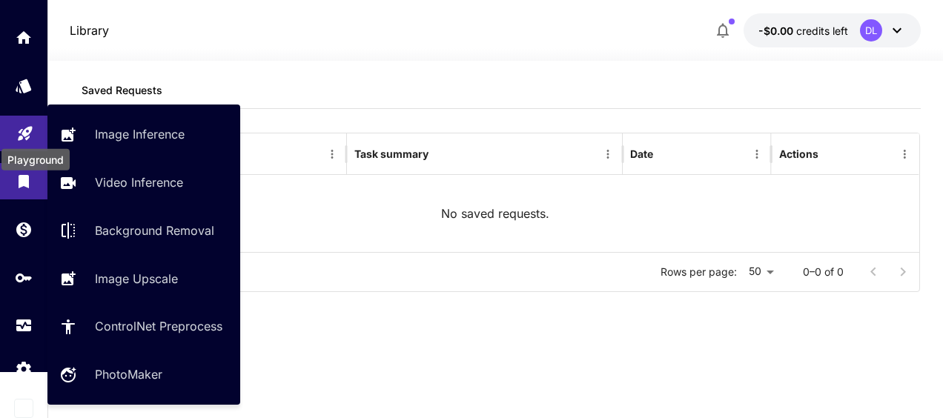
click at [27, 126] on icon "Playground" at bounding box center [25, 129] width 18 height 18
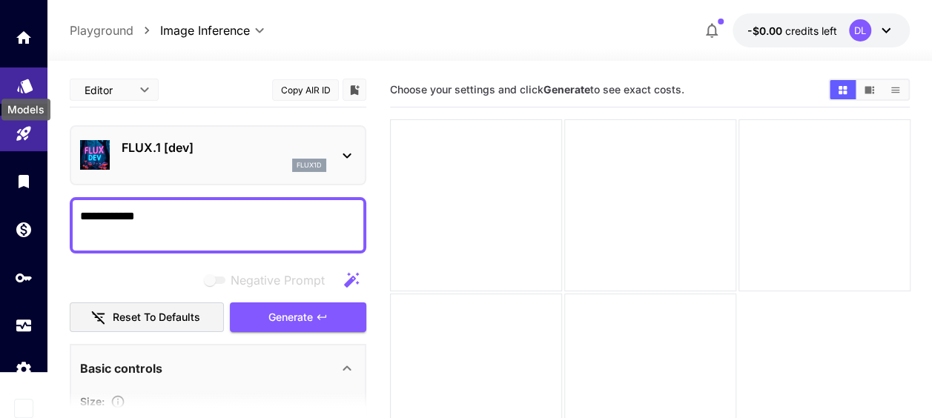
click at [30, 79] on icon "Models" at bounding box center [25, 81] width 18 height 18
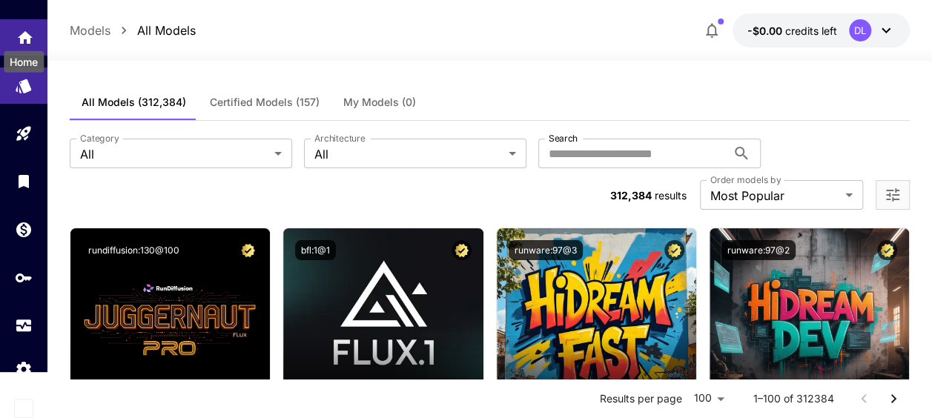
click at [25, 27] on icon "Home" at bounding box center [25, 33] width 18 height 18
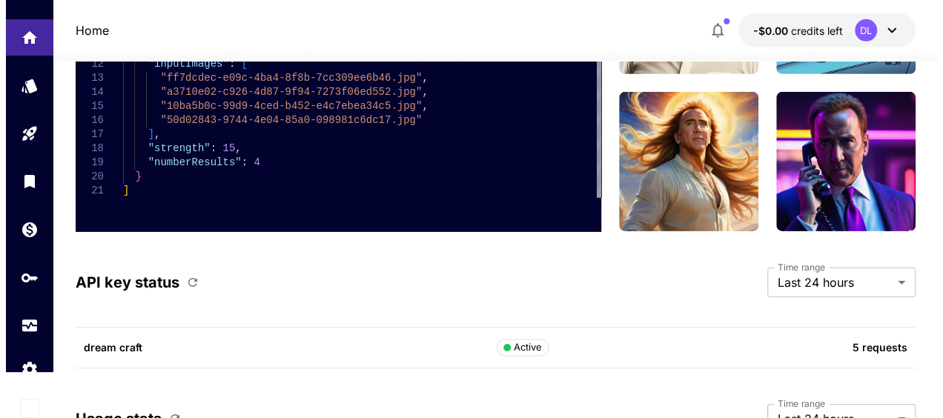
scroll to position [4853, 0]
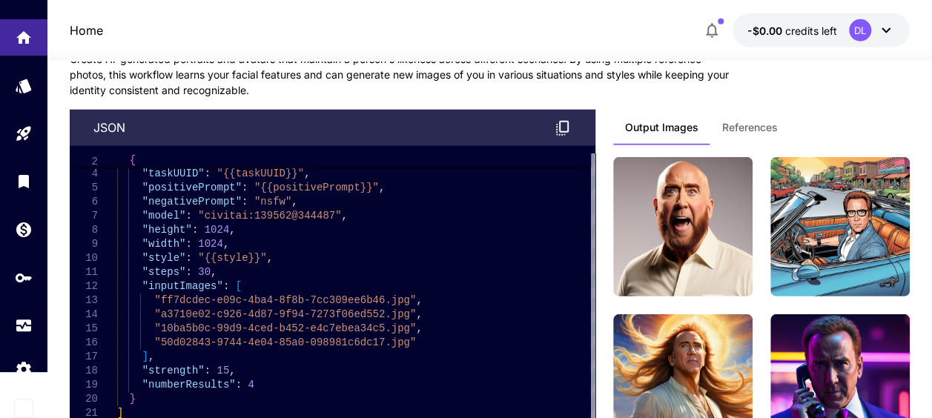
click at [886, 31] on icon at bounding box center [885, 30] width 9 height 5
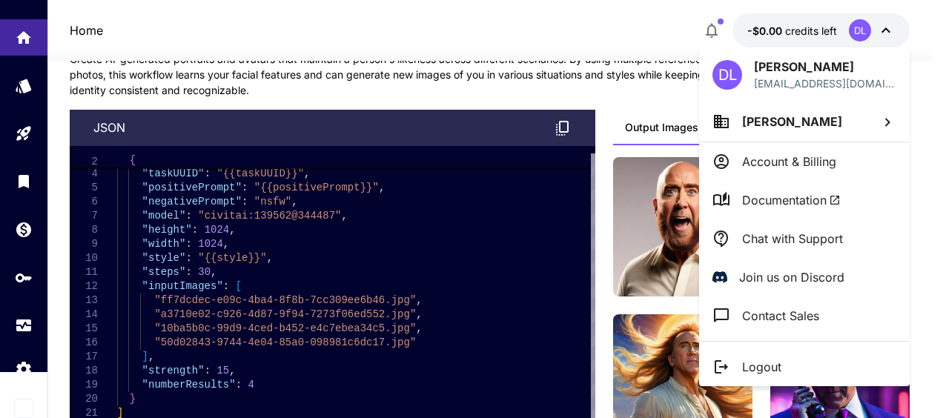
click at [808, 168] on p "Account & Billing" at bounding box center [789, 162] width 94 height 18
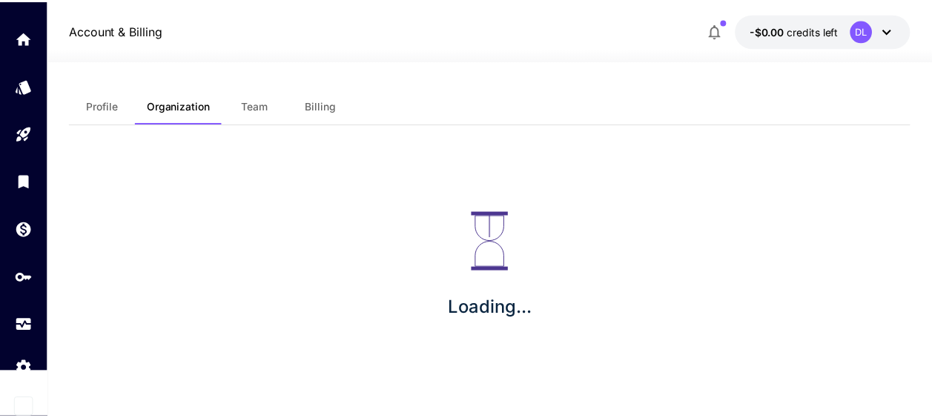
scroll to position [4, 0]
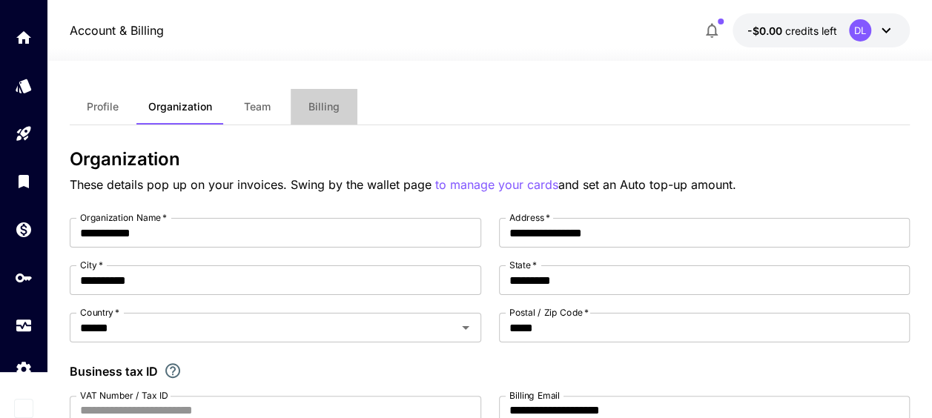
click at [312, 104] on span "Billing" at bounding box center [323, 106] width 31 height 13
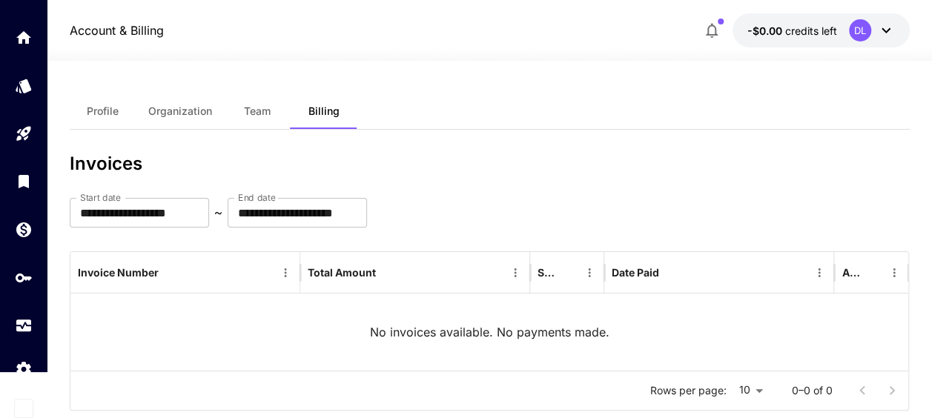
click at [256, 107] on span "Team" at bounding box center [257, 111] width 27 height 13
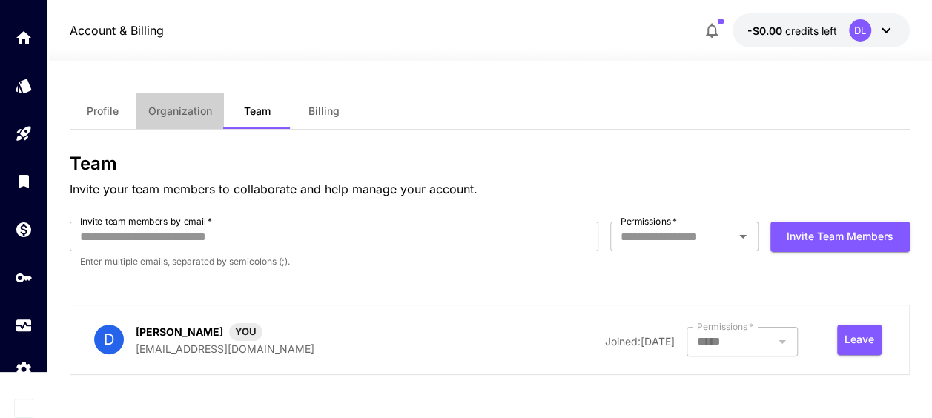
click at [195, 108] on span "Organization" at bounding box center [180, 111] width 64 height 13
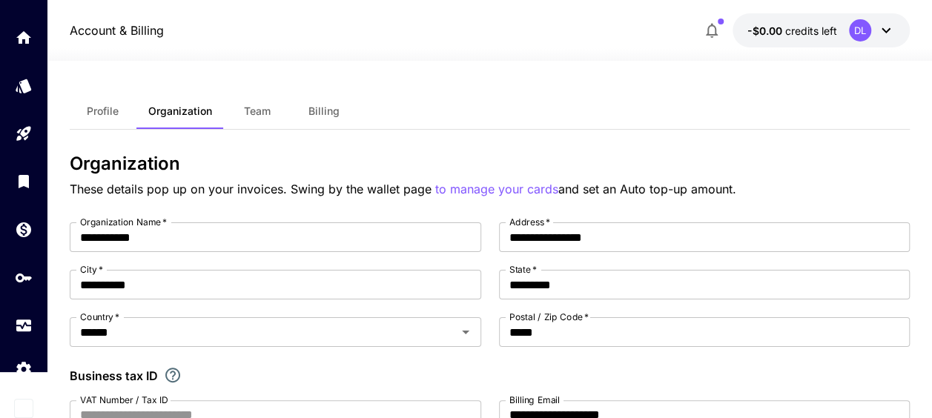
click at [113, 110] on span "Profile" at bounding box center [103, 111] width 32 height 13
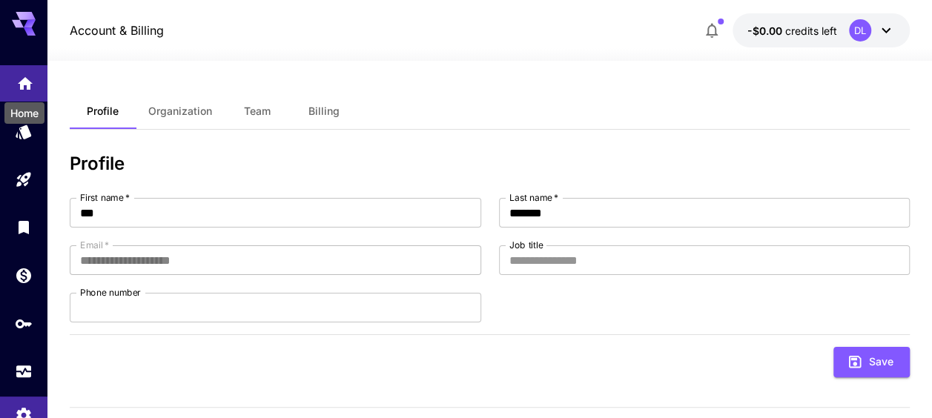
click at [33, 79] on icon "Home" at bounding box center [25, 79] width 18 height 18
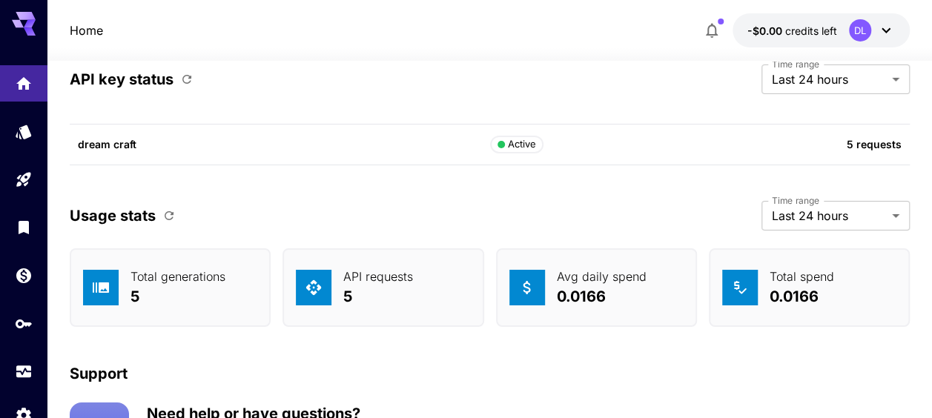
scroll to position [5371, 0]
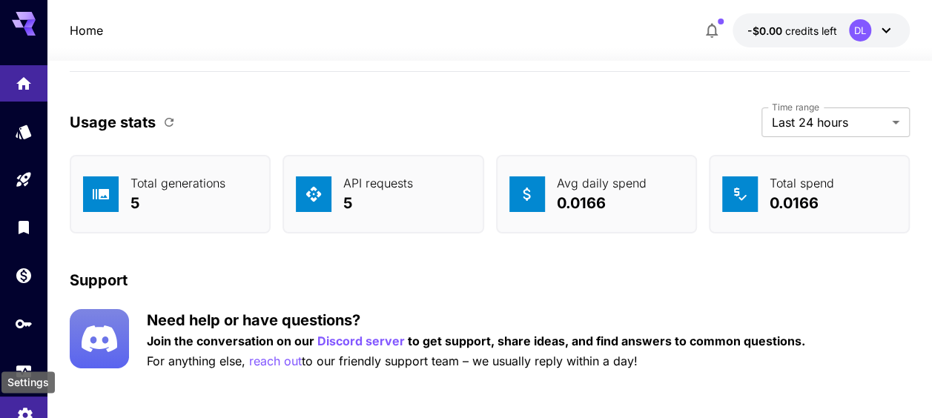
click at [18, 409] on icon "Settings" at bounding box center [25, 411] width 18 height 18
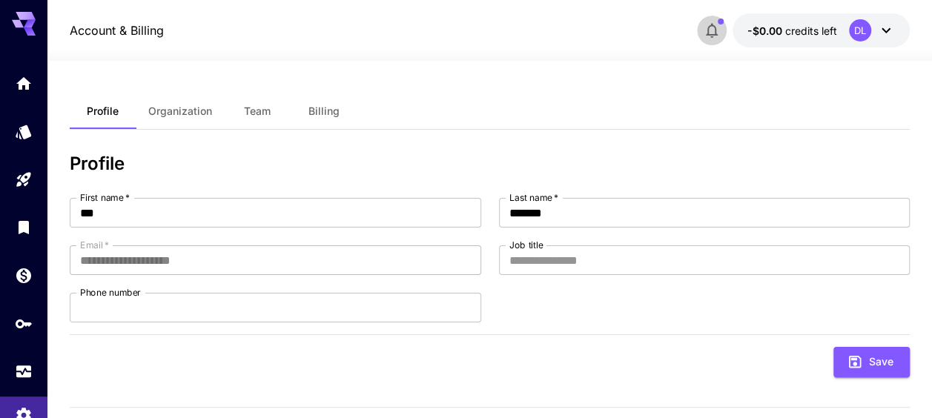
click at [710, 32] on icon "button" at bounding box center [712, 30] width 18 height 18
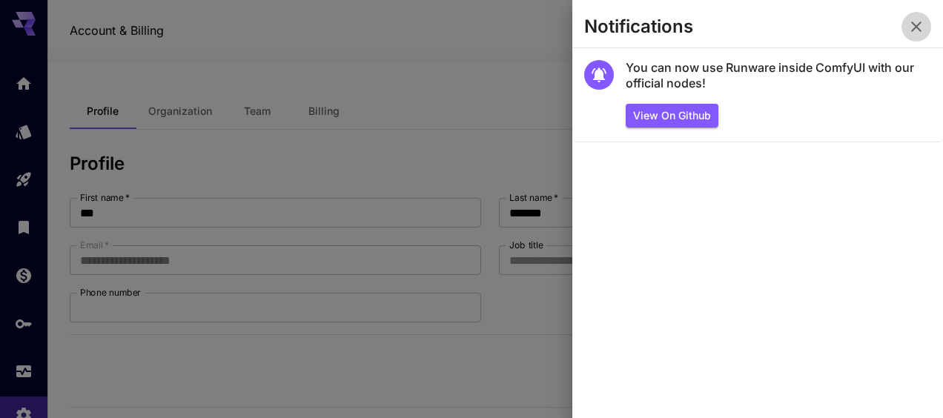
click at [917, 23] on icon "button" at bounding box center [916, 27] width 18 height 18
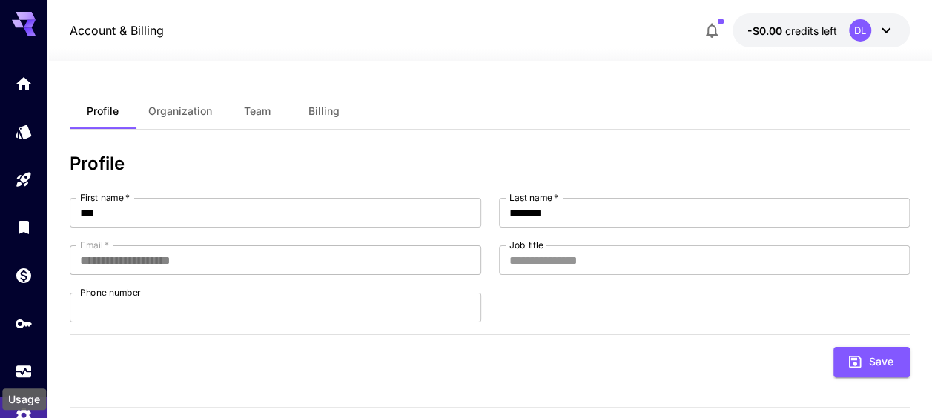
drag, startPoint x: 17, startPoint y: 370, endPoint x: 53, endPoint y: 345, distance: 43.2
click at [17, 370] on icon "Usage" at bounding box center [24, 367] width 18 height 18
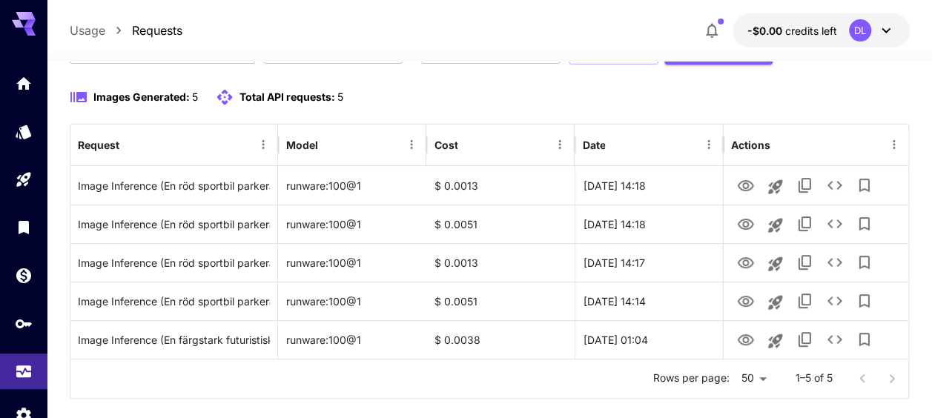
scroll to position [148, 0]
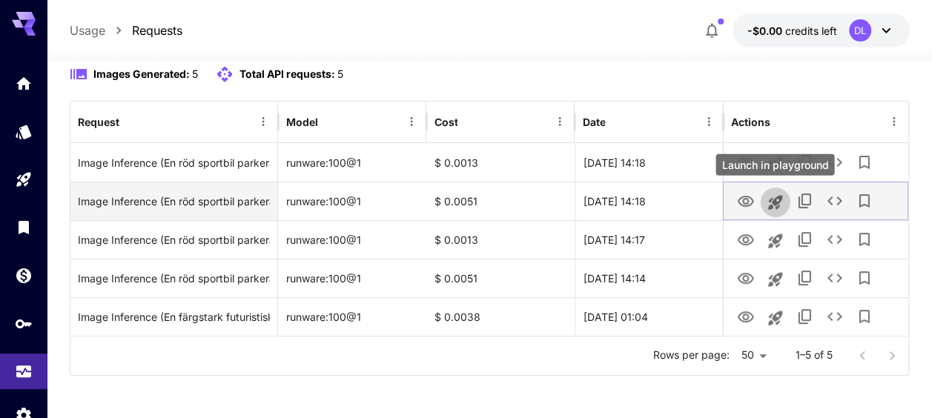
click at [778, 197] on icon "Launch in playground" at bounding box center [775, 202] width 18 height 18
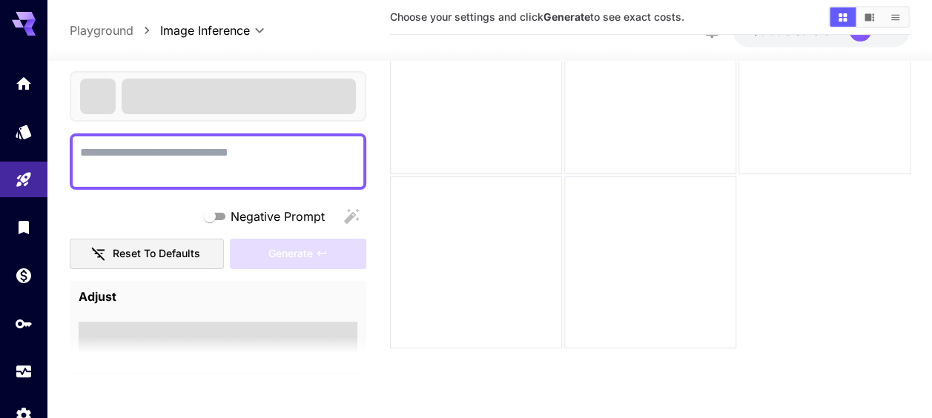
scroll to position [117, 0]
type textarea "**********"
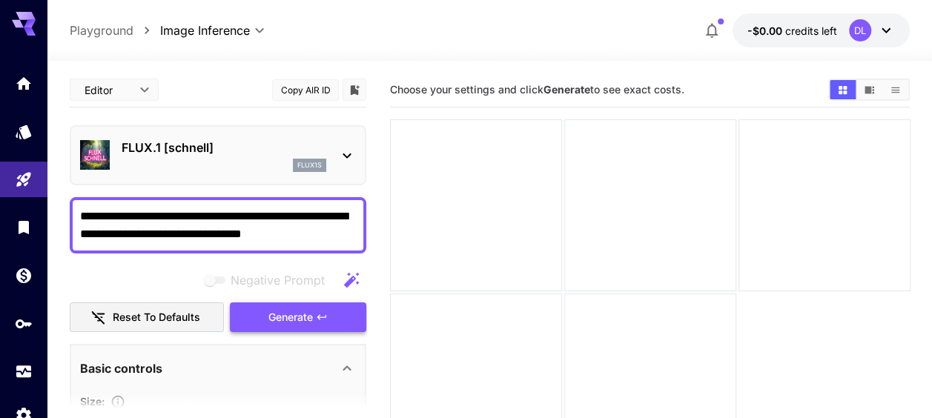
click at [310, 315] on span "Generate" at bounding box center [290, 317] width 44 height 19
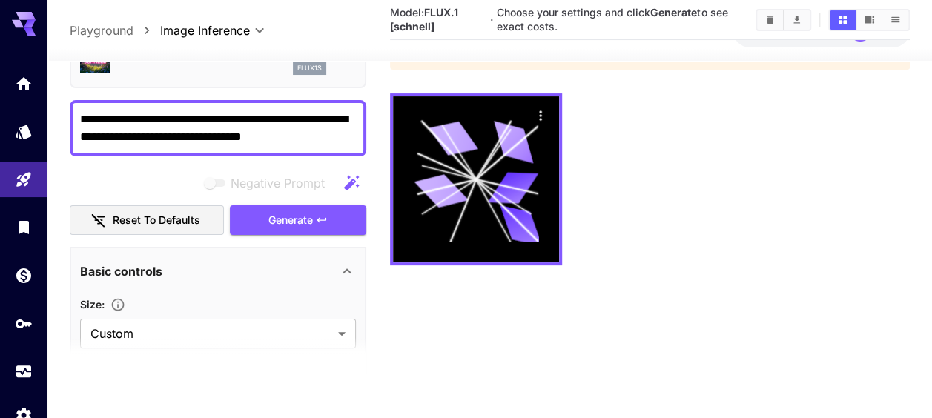
scroll to position [148, 0]
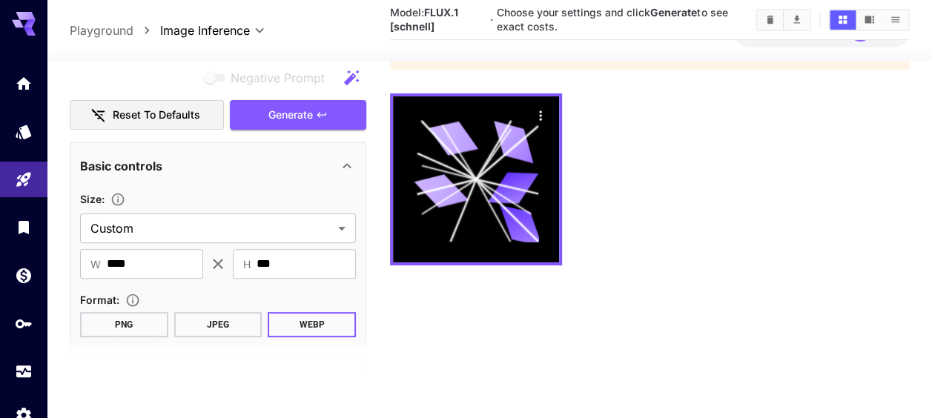
click at [127, 322] on button "PNG" at bounding box center [124, 323] width 88 height 25
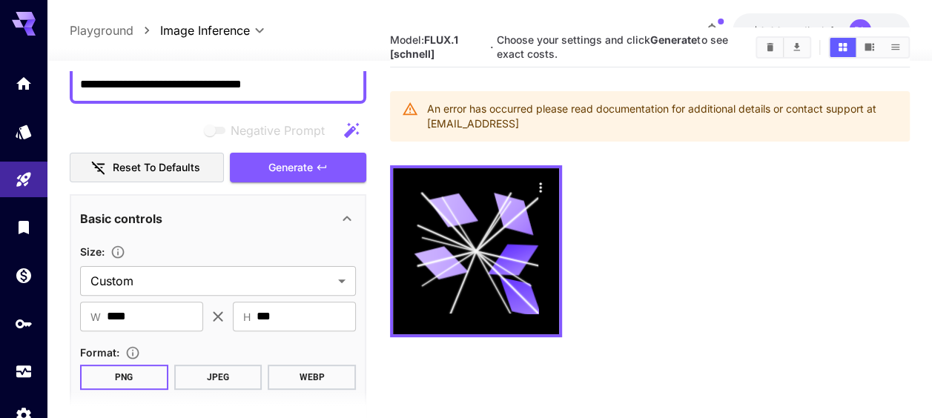
scroll to position [0, 0]
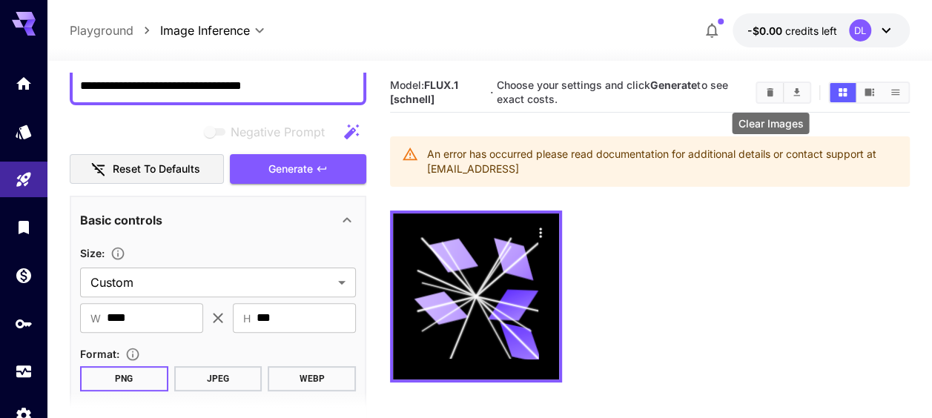
drag, startPoint x: 767, startPoint y: 89, endPoint x: 770, endPoint y: 148, distance: 59.4
click at [768, 93] on icon "Clear Images" at bounding box center [769, 92] width 7 height 8
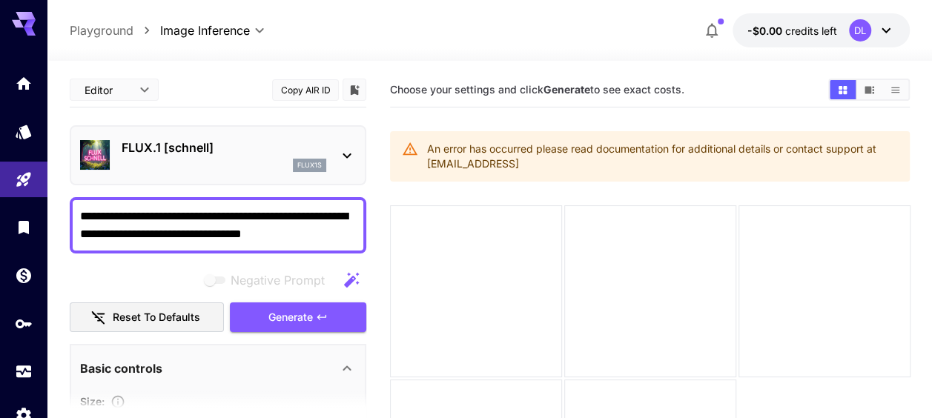
click at [358, 152] on div "FLUX.1 [schnell] flux1s" at bounding box center [218, 155] width 296 height 60
click at [349, 159] on icon at bounding box center [347, 156] width 18 height 18
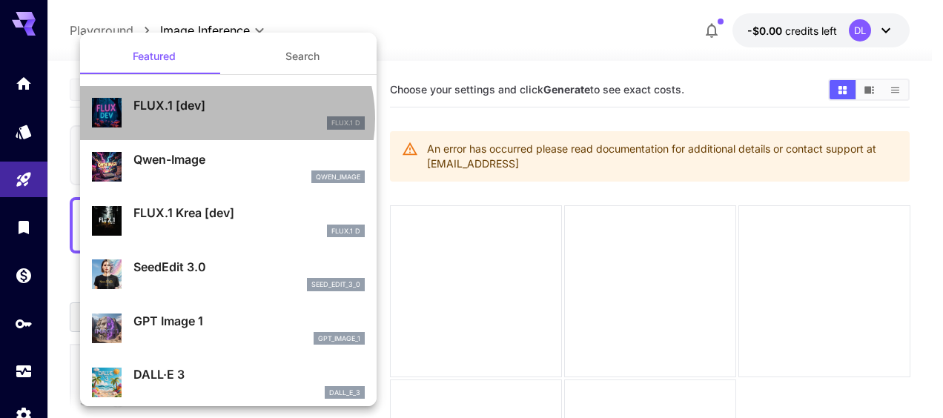
click at [225, 119] on div "FLUX.1 D" at bounding box center [248, 122] width 231 height 13
type input "**"
type input "***"
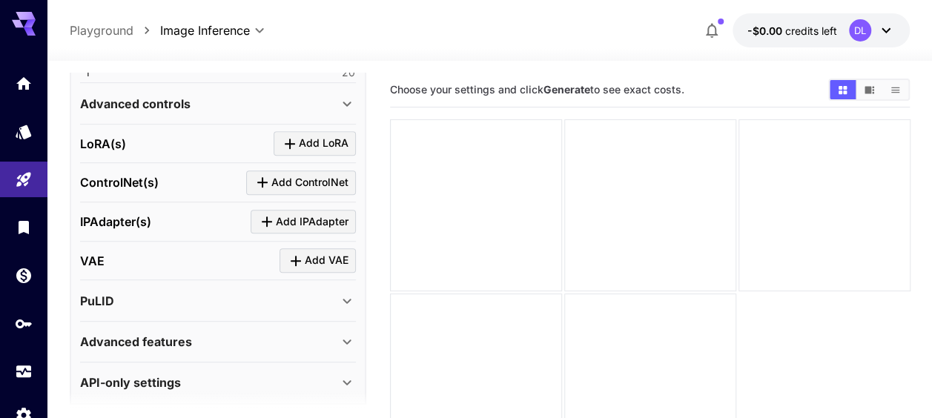
scroll to position [546, 0]
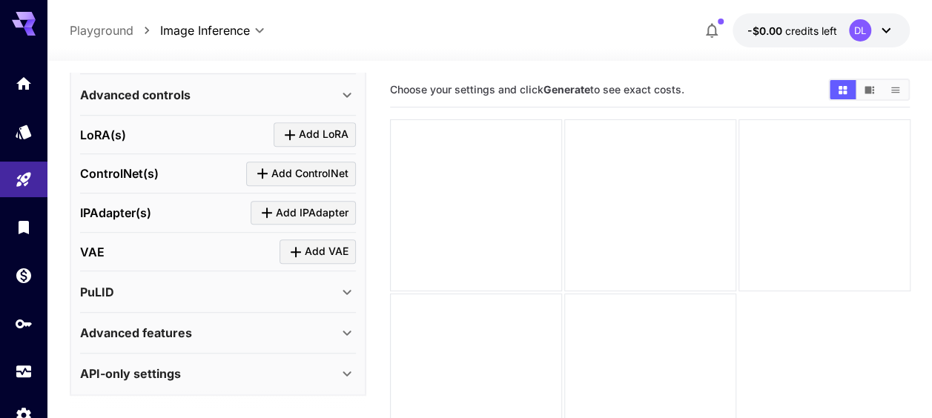
click at [288, 369] on div "API-only settings" at bounding box center [209, 374] width 258 height 18
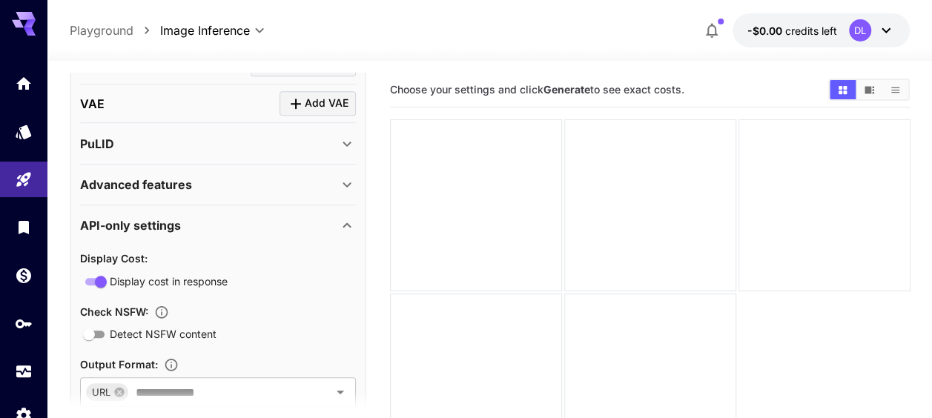
scroll to position [620, 0]
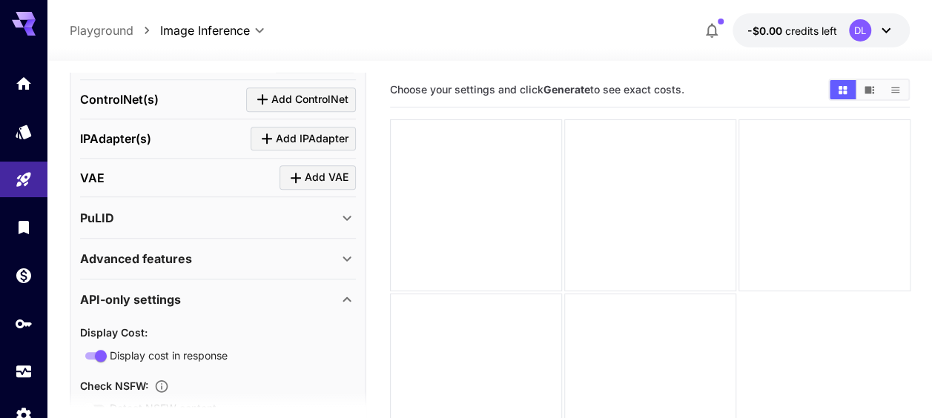
click at [249, 250] on div "Advanced features" at bounding box center [209, 259] width 258 height 18
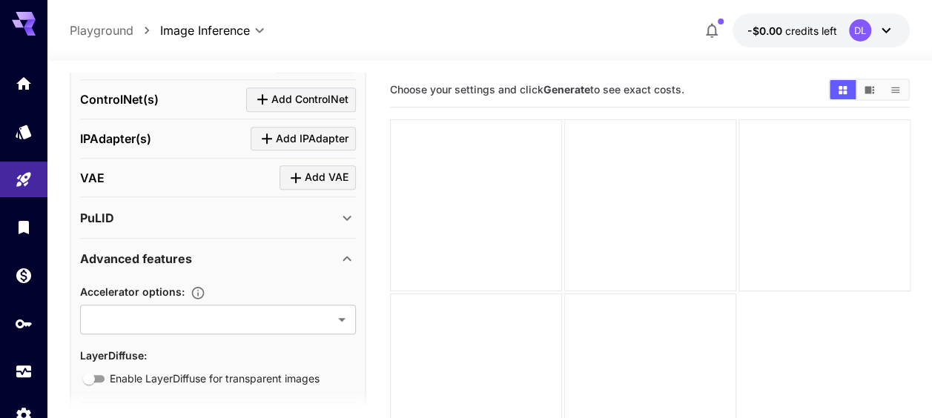
click at [249, 250] on div "Advanced features" at bounding box center [209, 259] width 258 height 18
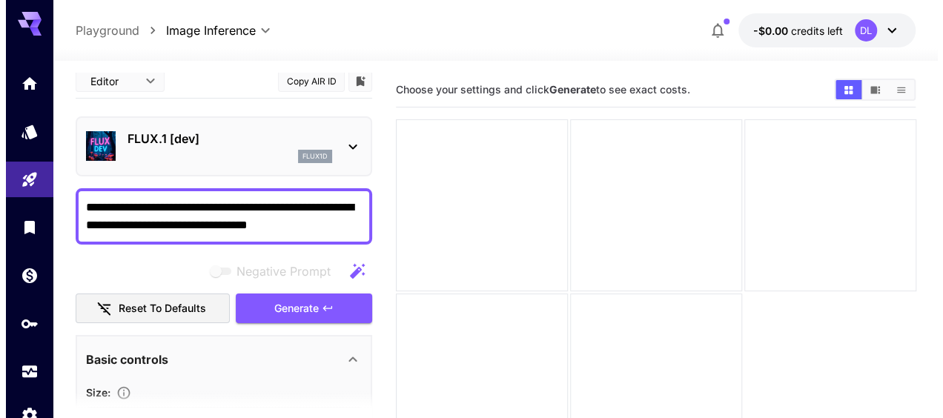
scroll to position [0, 0]
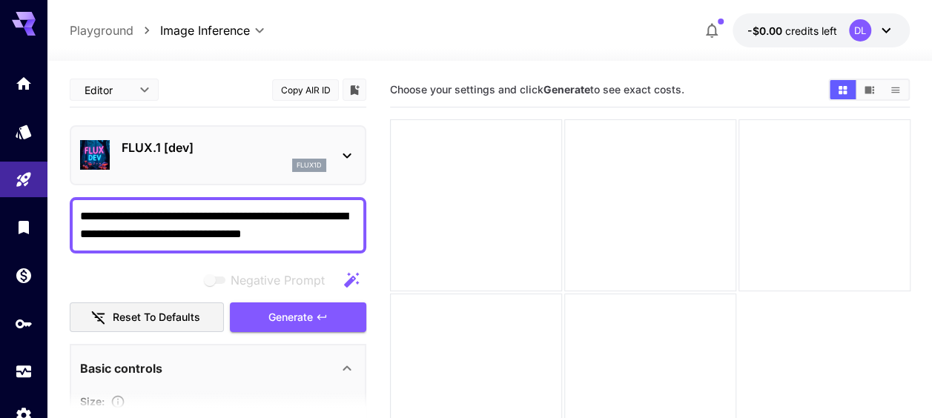
click at [339, 147] on div "FLUX.1 [dev] flux1d" at bounding box center [218, 155] width 276 height 45
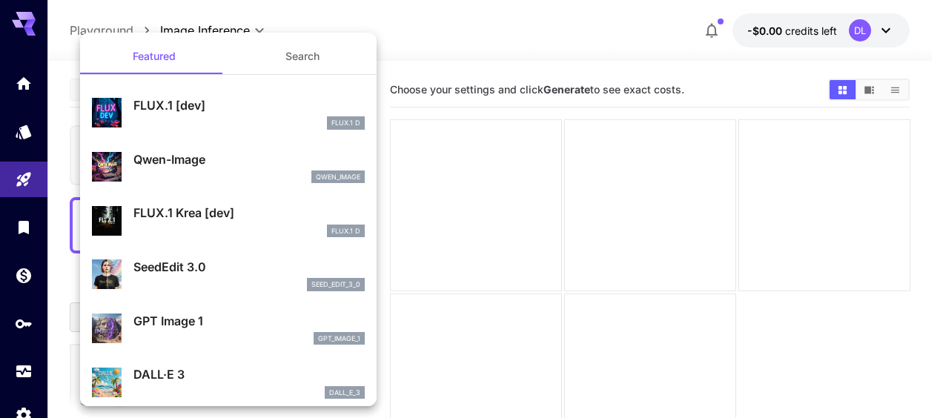
click at [208, 230] on div "FLUX.1 D" at bounding box center [248, 231] width 231 height 13
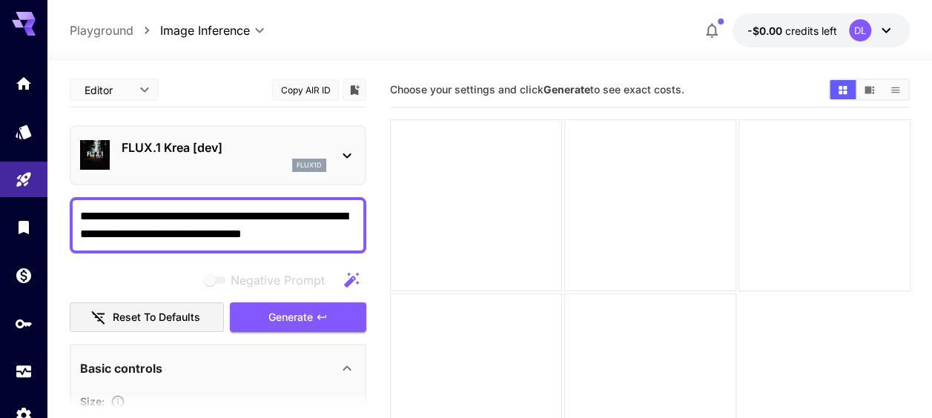
click at [345, 156] on icon at bounding box center [346, 155] width 8 height 5
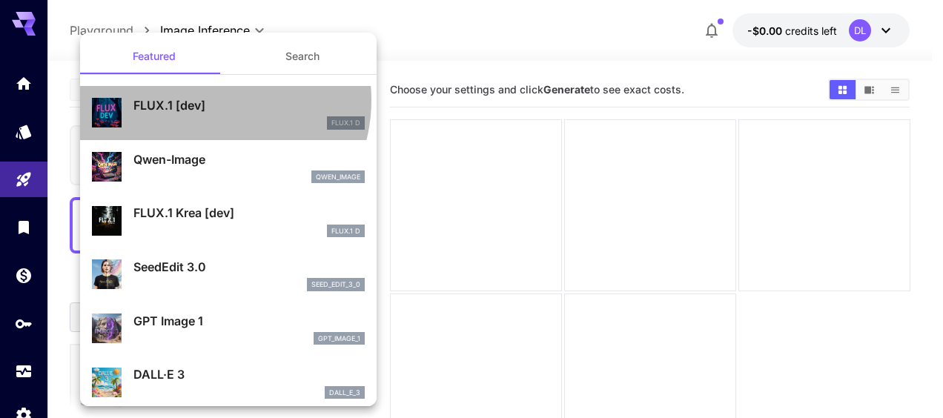
click at [208, 102] on p "FLUX.1 [dev]" at bounding box center [248, 105] width 231 height 18
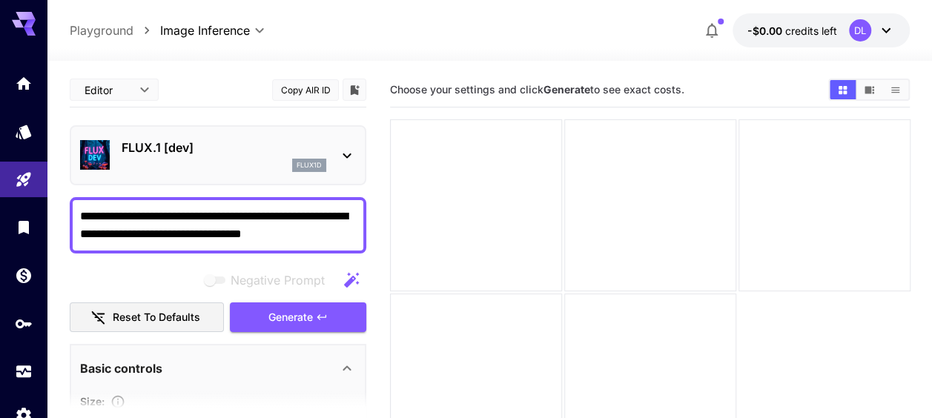
click at [348, 151] on icon at bounding box center [347, 156] width 18 height 18
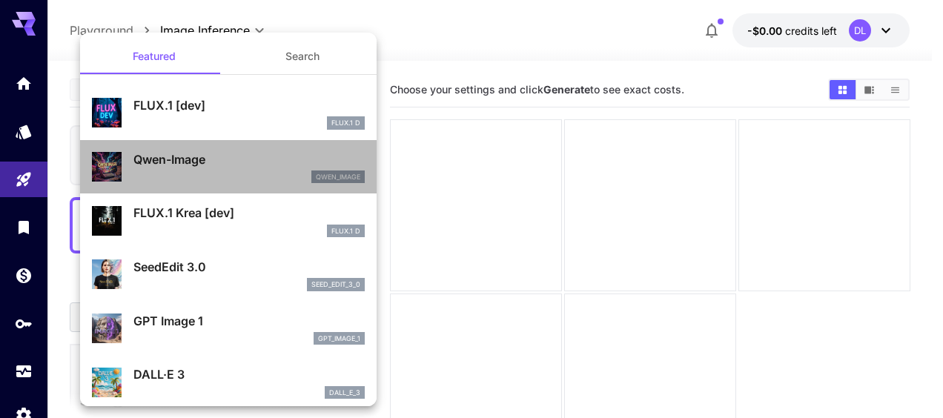
click at [237, 176] on div "qwen_image" at bounding box center [248, 176] width 231 height 13
type input "**"
type input "***"
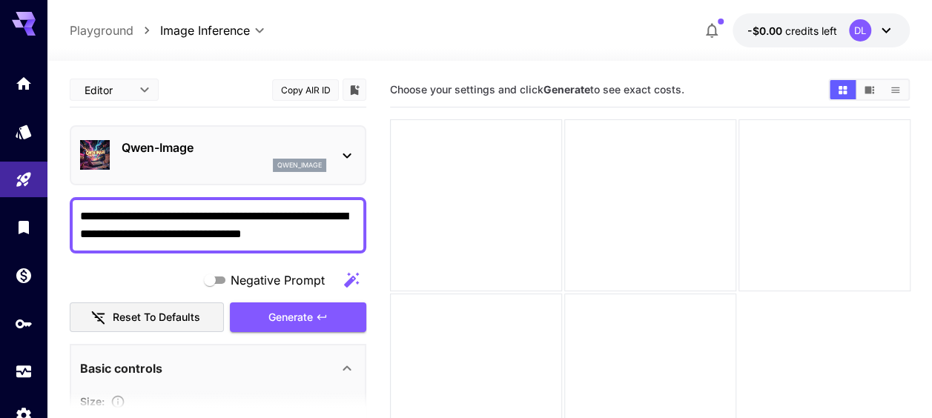
click at [344, 159] on icon at bounding box center [347, 156] width 18 height 18
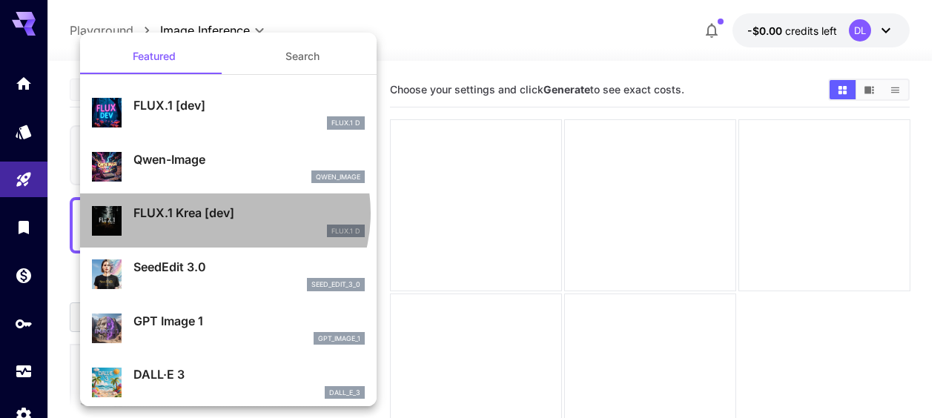
click at [216, 213] on p "FLUX.1 Krea [dev]" at bounding box center [248, 213] width 231 height 18
type input "**"
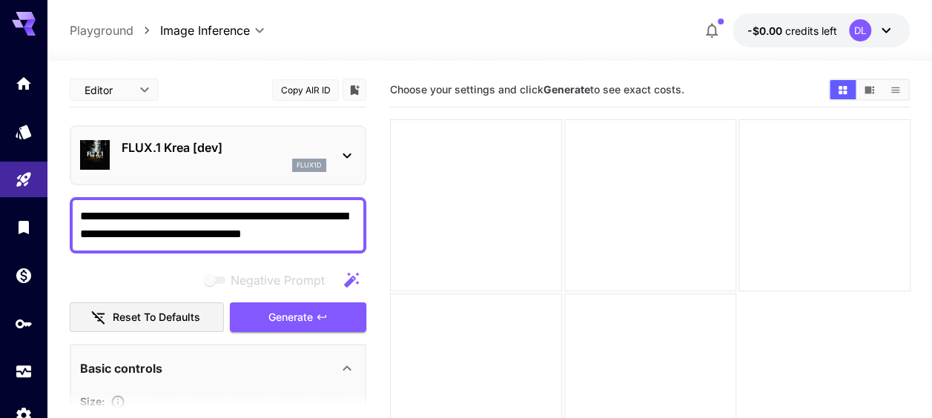
click at [347, 159] on icon at bounding box center [347, 156] width 18 height 18
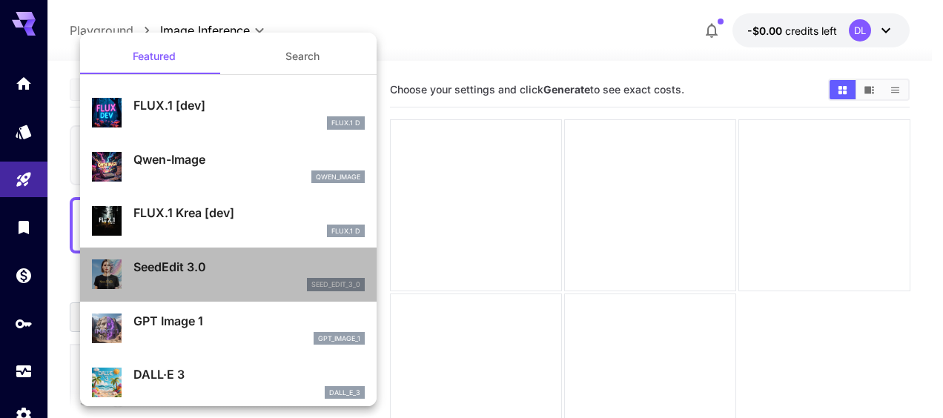
click at [251, 266] on p "SeedEdit 3.0" at bounding box center [248, 267] width 231 height 18
type input "***"
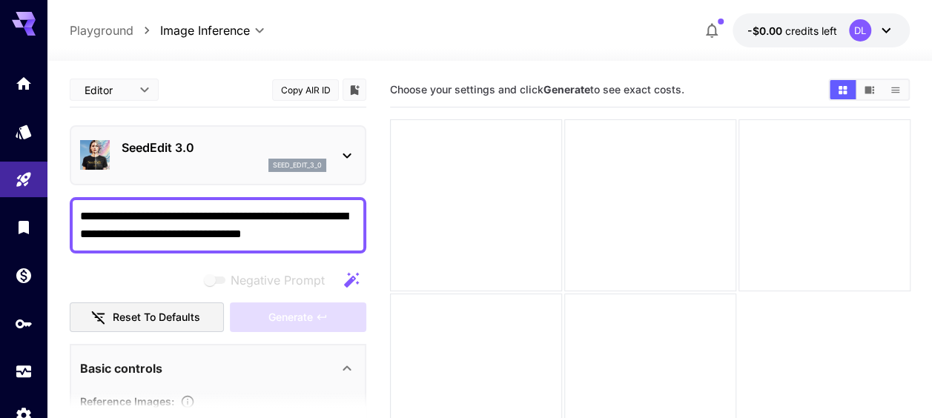
click at [345, 148] on icon at bounding box center [347, 156] width 18 height 18
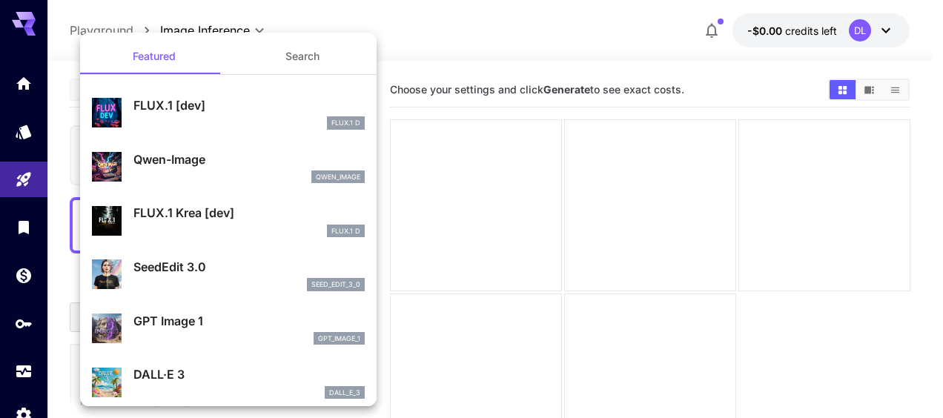
click at [259, 323] on p "GPT Image 1" at bounding box center [248, 321] width 231 height 18
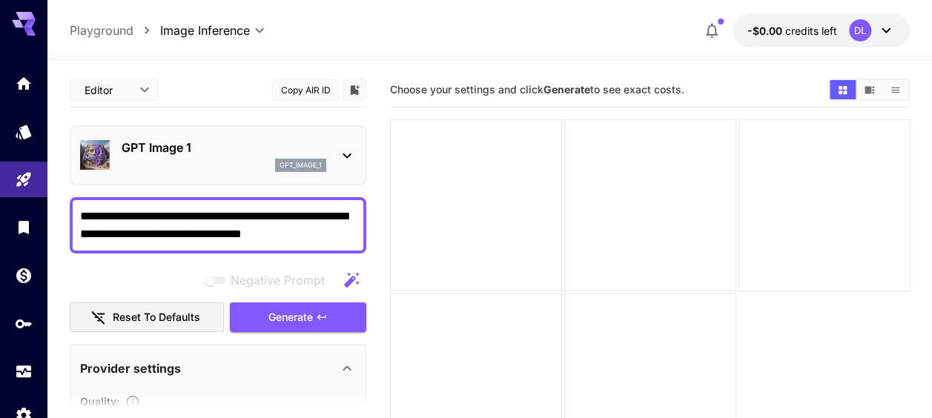
click at [338, 148] on icon at bounding box center [347, 156] width 18 height 18
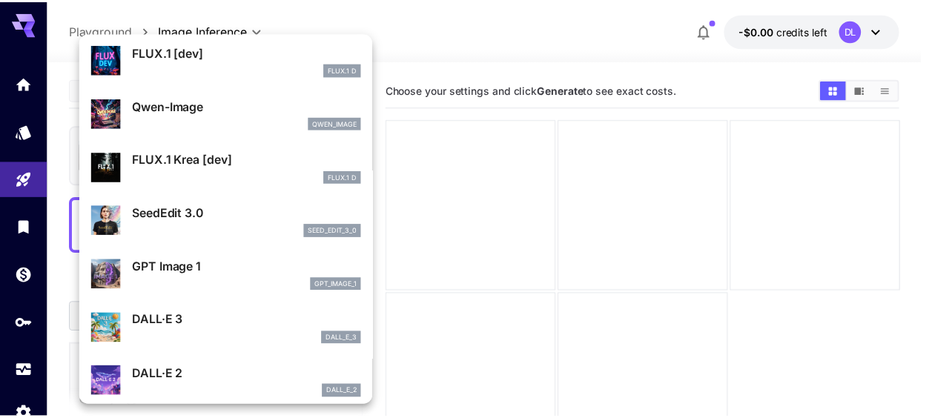
scroll to position [74, 0]
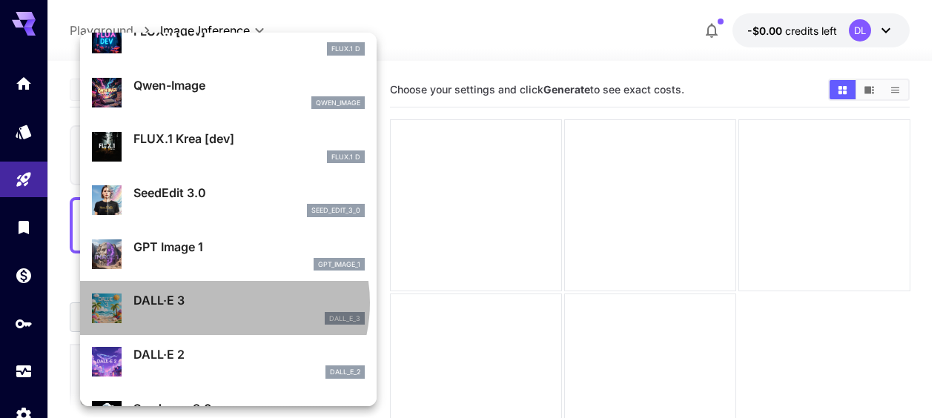
click at [213, 302] on p "DALL·E 3" at bounding box center [248, 300] width 231 height 18
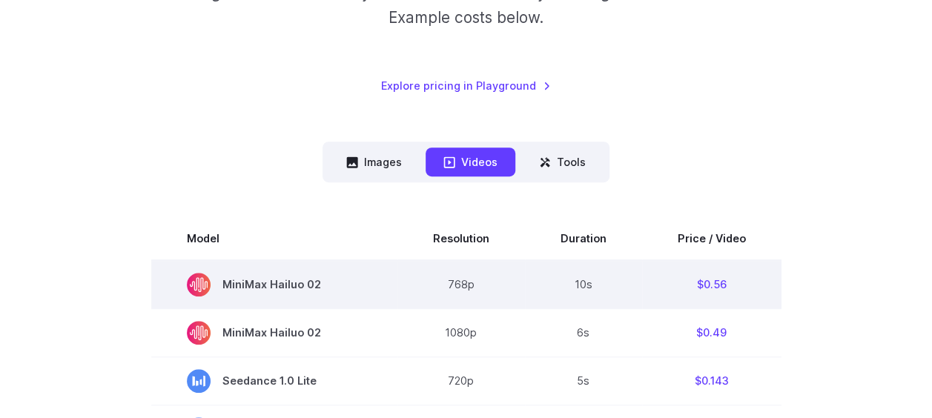
scroll to position [371, 0]
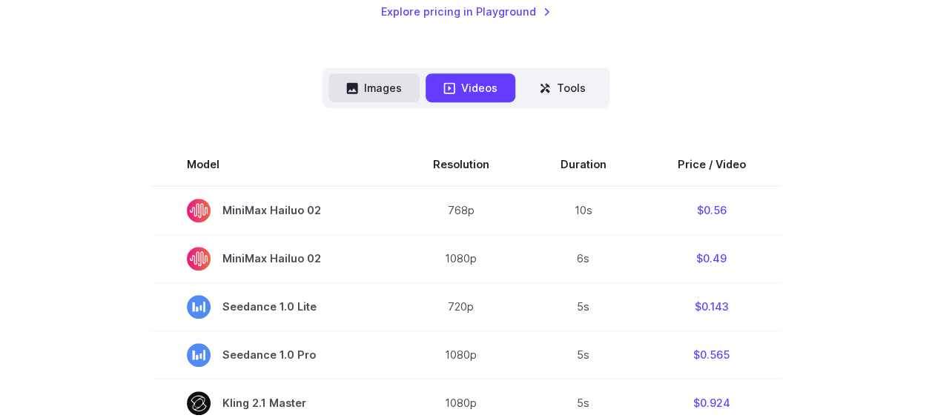
click at [383, 86] on button "Images" at bounding box center [373, 87] width 91 height 29
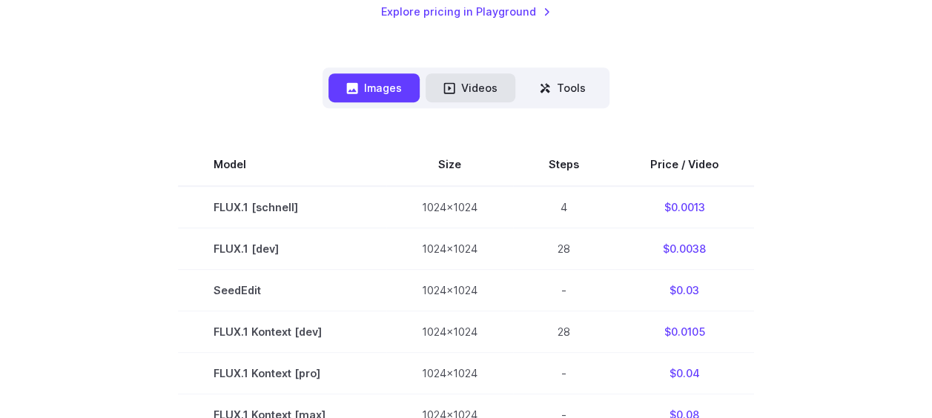
click at [455, 82] on button "Videos" at bounding box center [470, 87] width 90 height 29
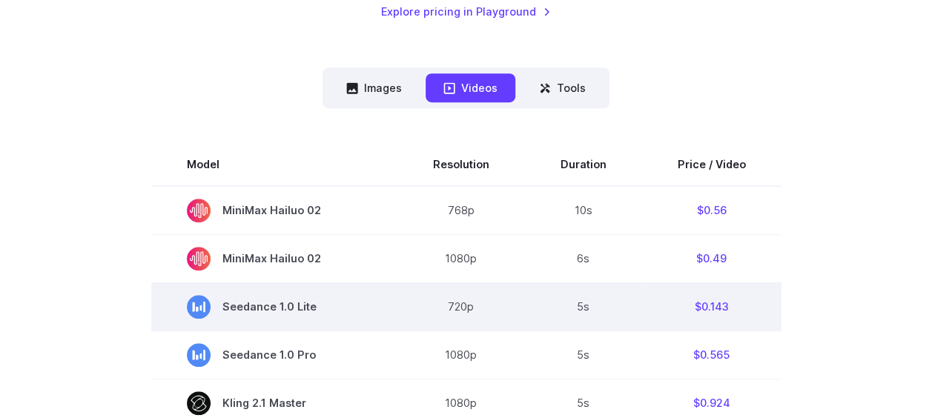
scroll to position [445, 0]
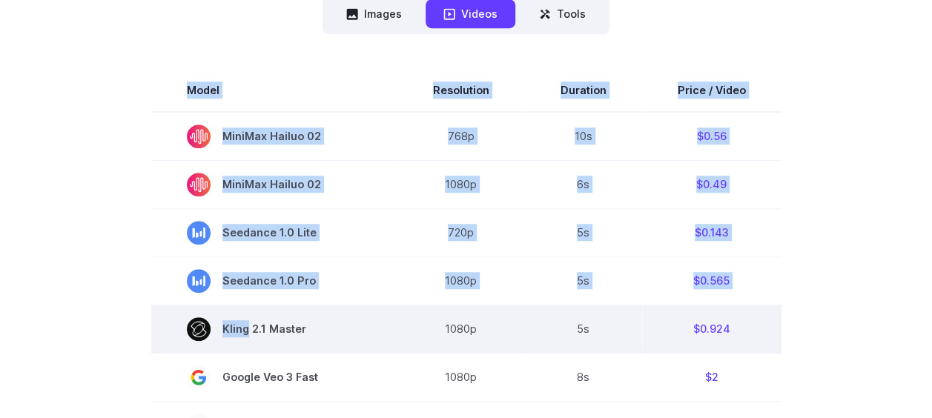
drag, startPoint x: 119, startPoint y: 310, endPoint x: 244, endPoint y: 328, distance: 126.5
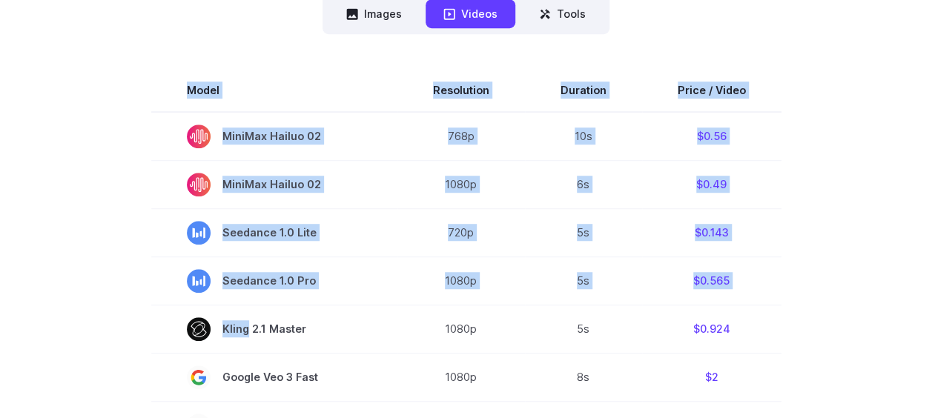
drag, startPoint x: 244, startPoint y: 328, endPoint x: 116, endPoint y: 305, distance: 130.1
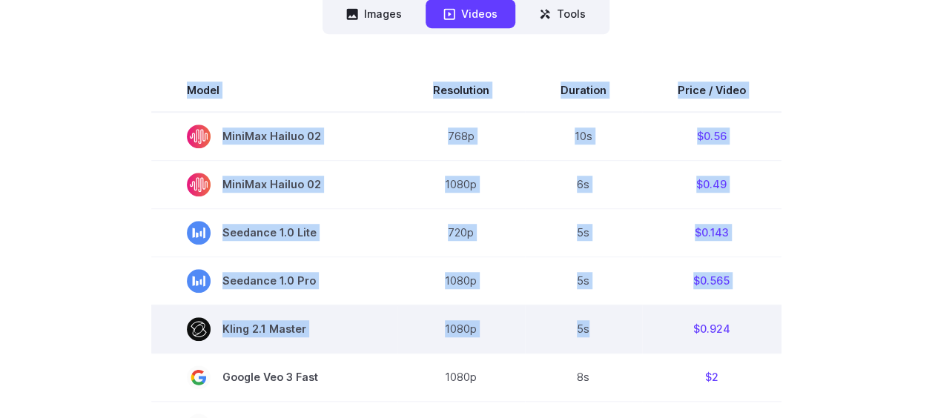
drag, startPoint x: 101, startPoint y: 311, endPoint x: 639, endPoint y: 336, distance: 538.7
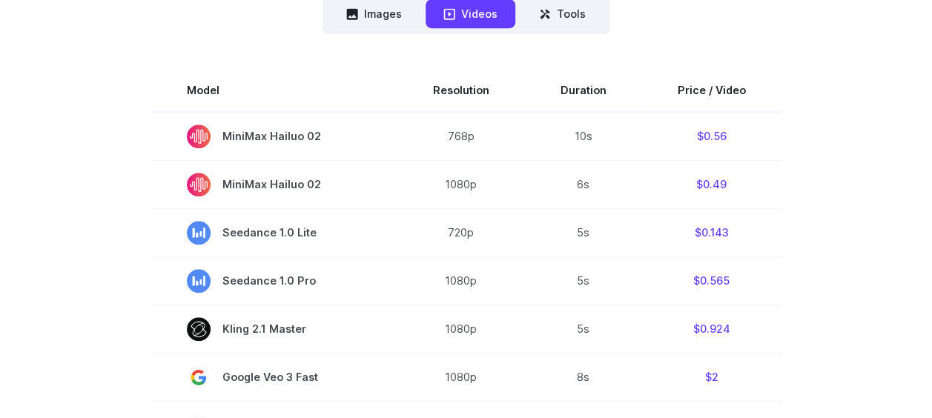
drag, startPoint x: 639, startPoint y: 336, endPoint x: 795, endPoint y: 335, distance: 155.7
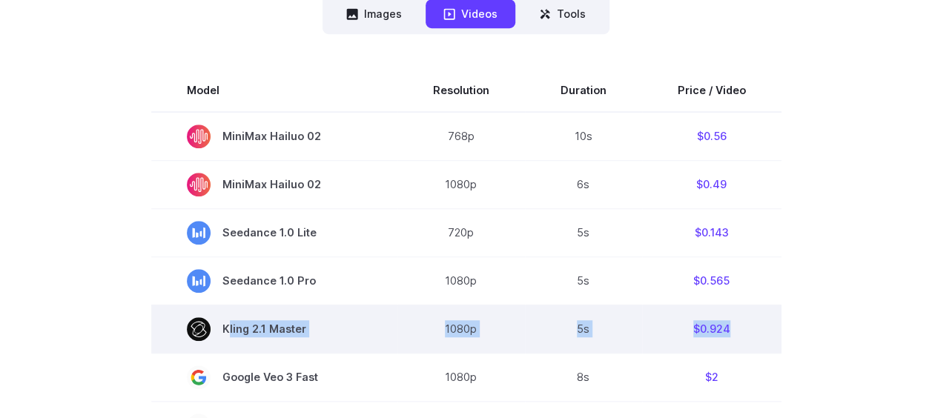
drag, startPoint x: 725, startPoint y: 331, endPoint x: 221, endPoint y: 328, distance: 504.0
click at [221, 328] on tr "Kling 2.1 Master 1080p 5s $0.924" at bounding box center [466, 329] width 630 height 48
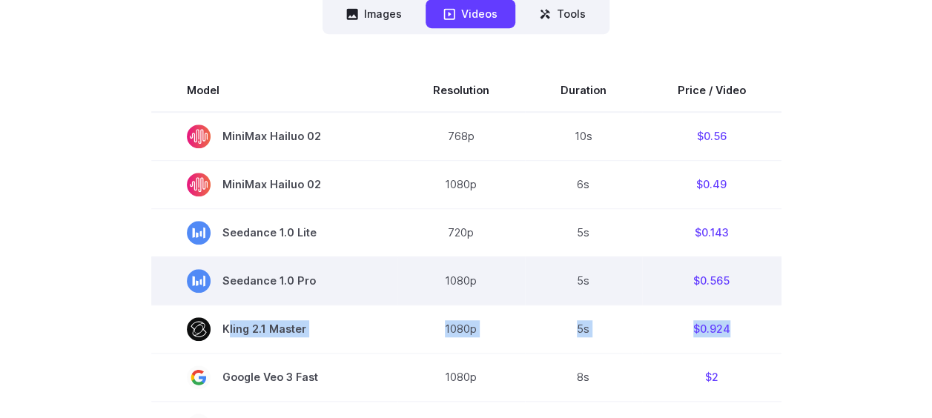
copy tr "Kling 2.1 Master 1080p 5s $0.924"
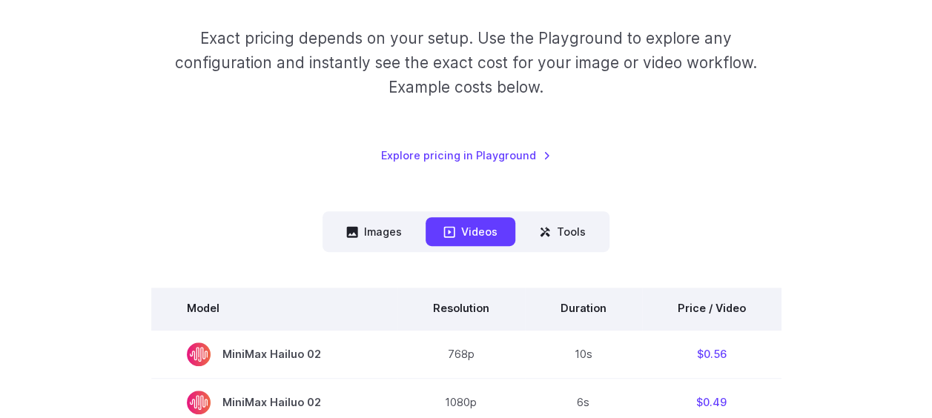
scroll to position [222, 0]
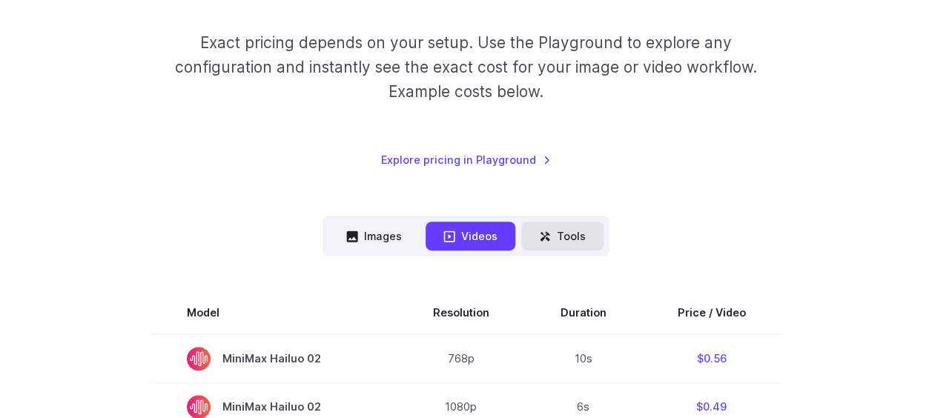
click at [583, 240] on button "Tools" at bounding box center [562, 236] width 82 height 29
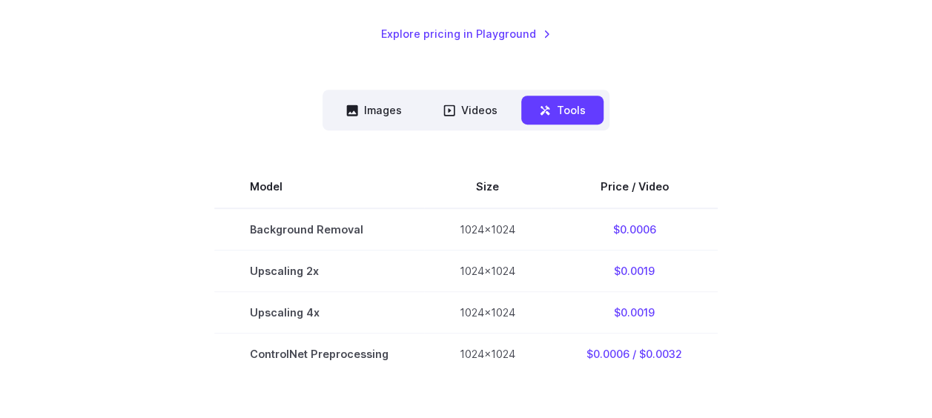
scroll to position [371, 0]
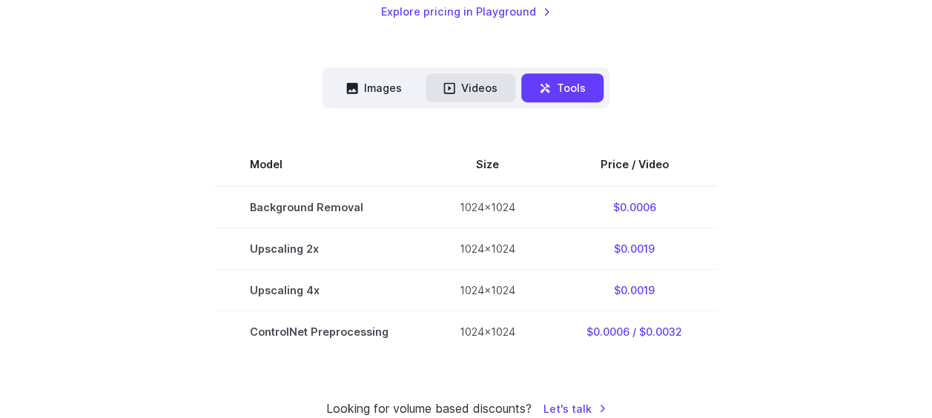
click at [477, 95] on button "Videos" at bounding box center [470, 87] width 90 height 29
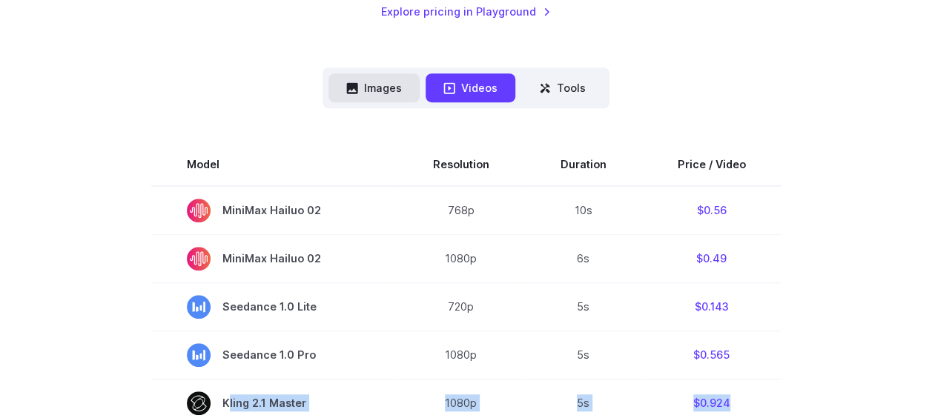
click at [388, 95] on button "Images" at bounding box center [373, 87] width 91 height 29
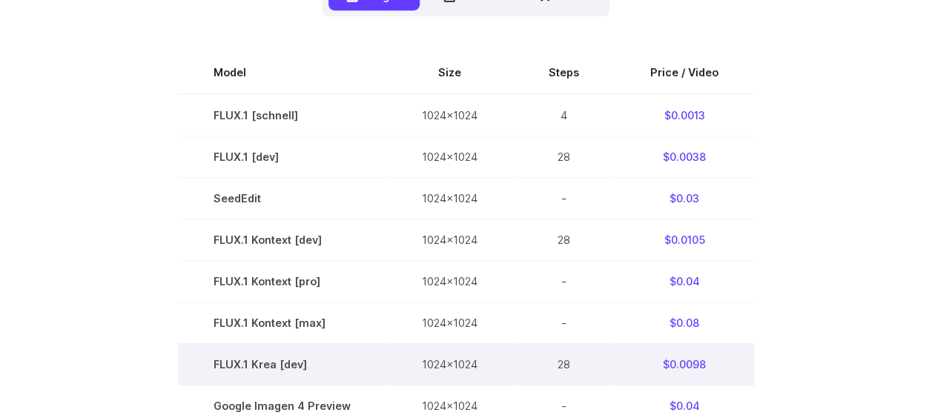
scroll to position [445, 0]
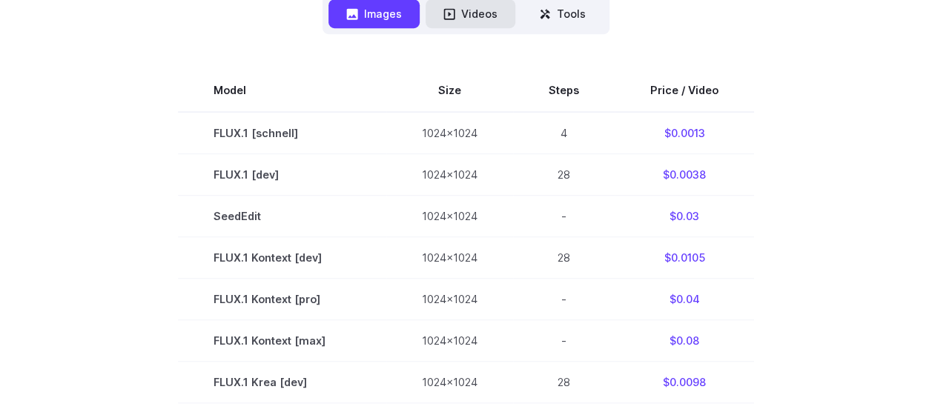
click at [479, 13] on button "Videos" at bounding box center [470, 13] width 90 height 29
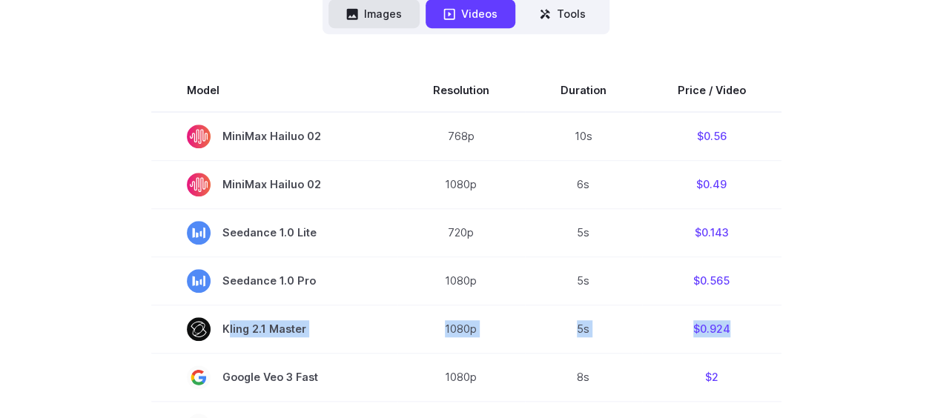
click at [396, 16] on button "Images" at bounding box center [373, 13] width 91 height 29
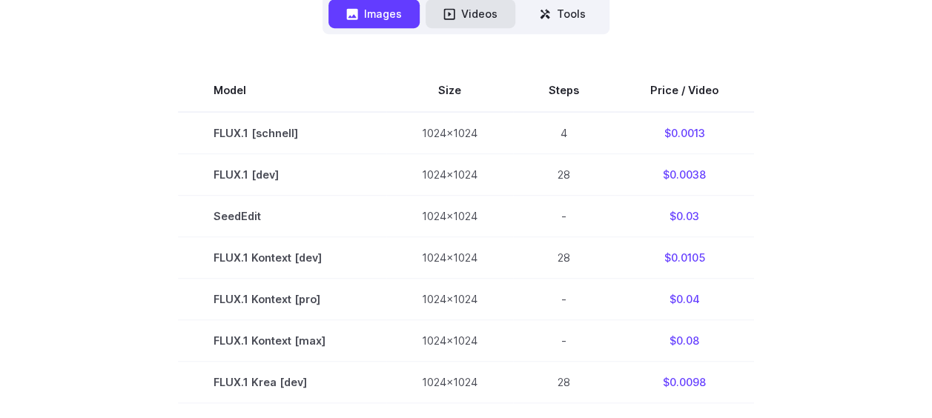
click at [465, 7] on button "Videos" at bounding box center [470, 13] width 90 height 29
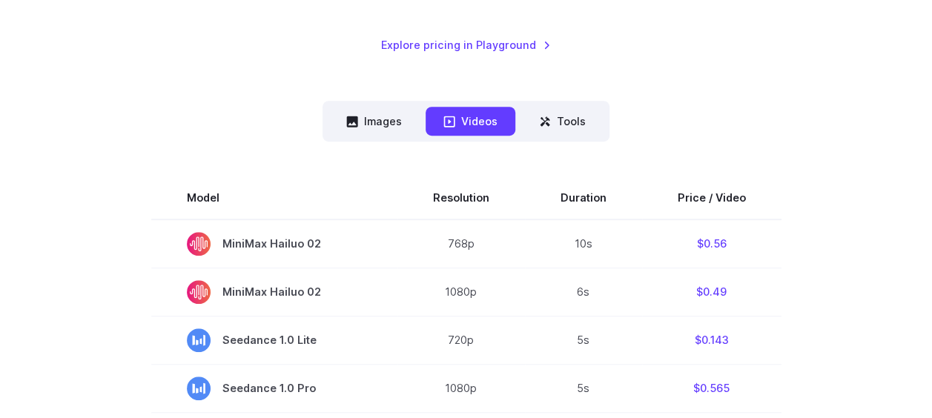
scroll to position [222, 0]
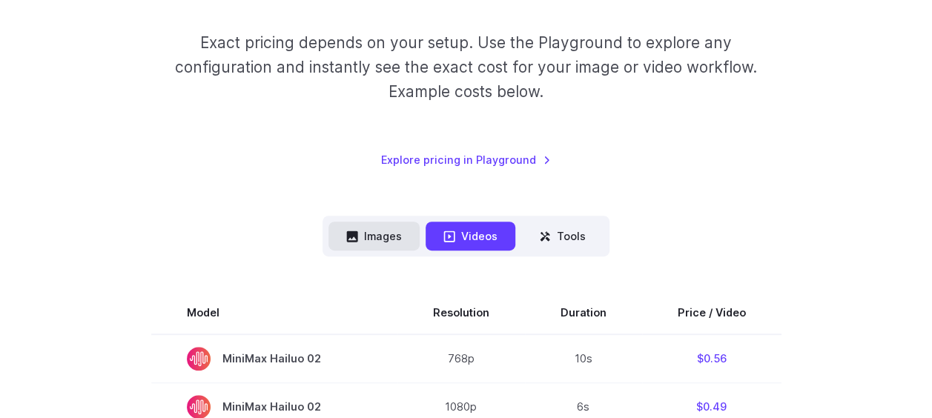
click at [396, 240] on button "Images" at bounding box center [373, 236] width 91 height 29
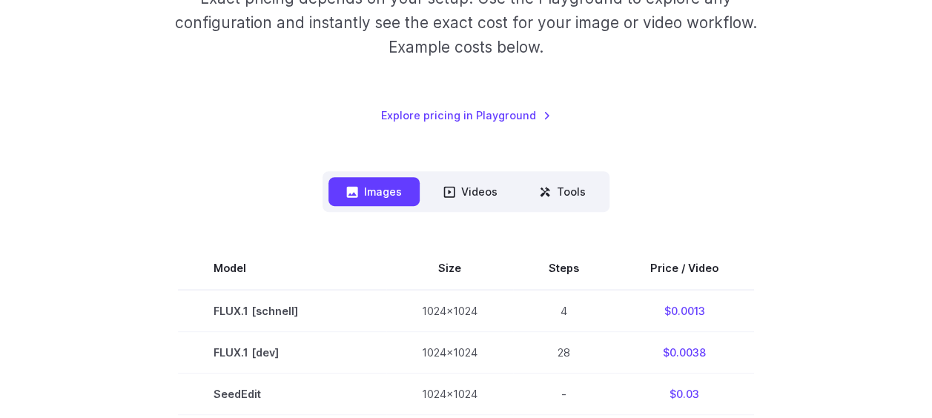
scroll to position [296, 0]
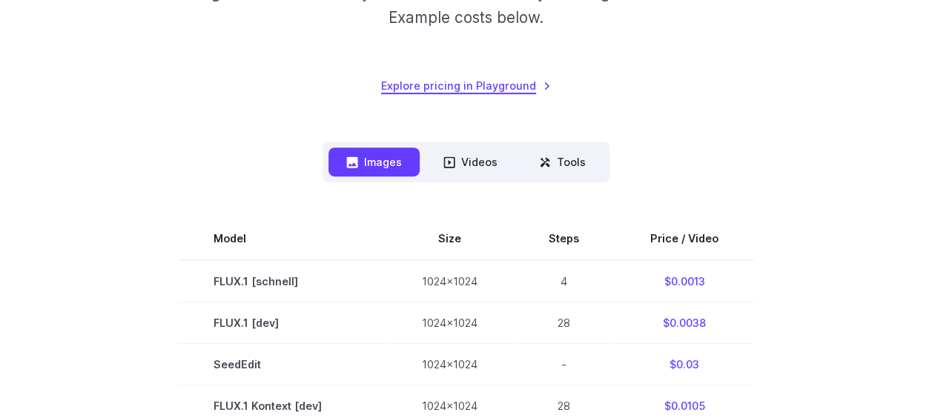
click at [466, 87] on link "Explore pricing in Playground" at bounding box center [466, 85] width 170 height 17
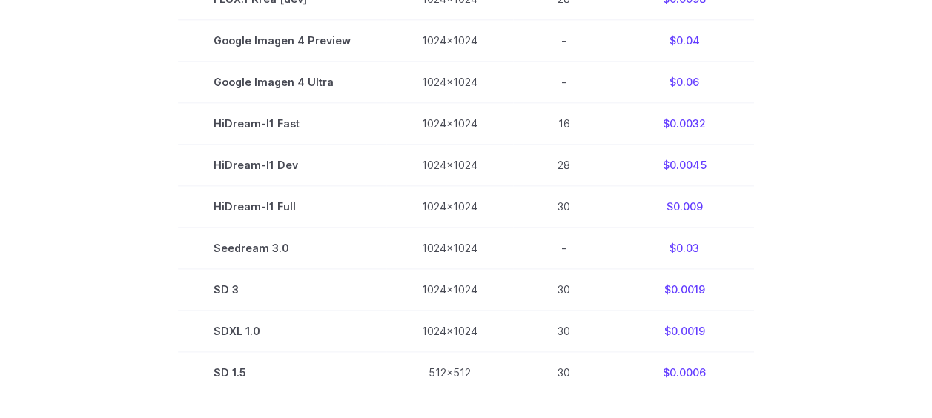
scroll to position [902, 0]
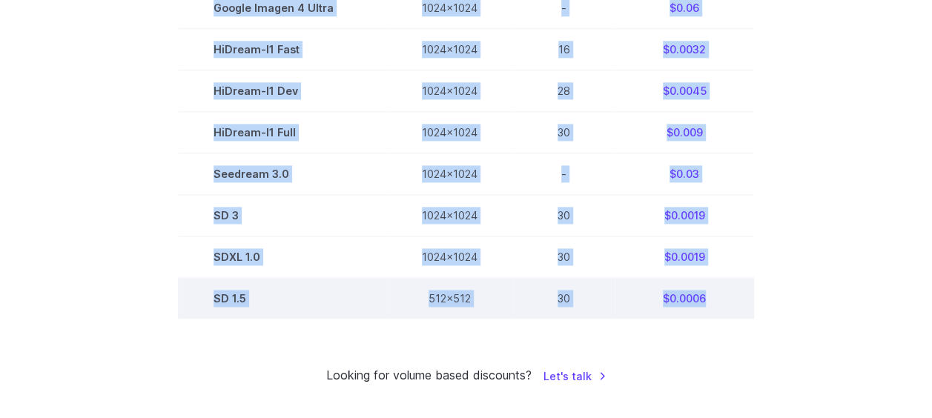
drag, startPoint x: 200, startPoint y: 72, endPoint x: 746, endPoint y: 311, distance: 596.4
copy tbody "Model Size Steps Price / Video FLUX.1 [schnell] 1024x1024 4 $0.0013 FLUX.1 [dev…"
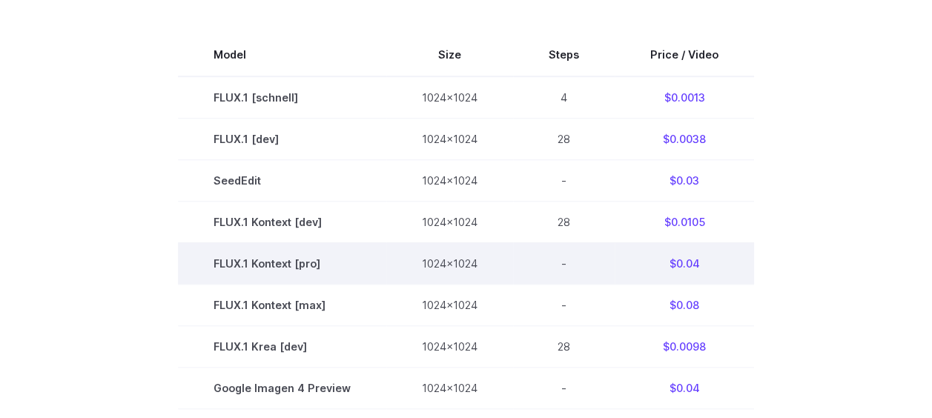
scroll to position [457, 0]
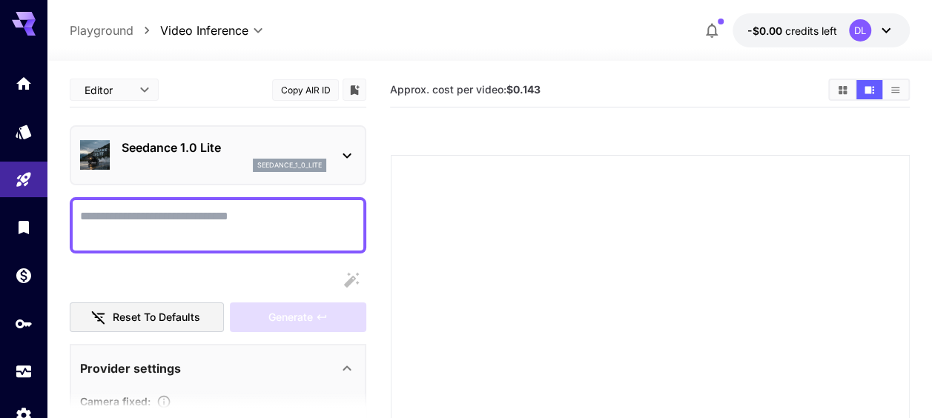
click at [345, 162] on icon at bounding box center [347, 156] width 18 height 18
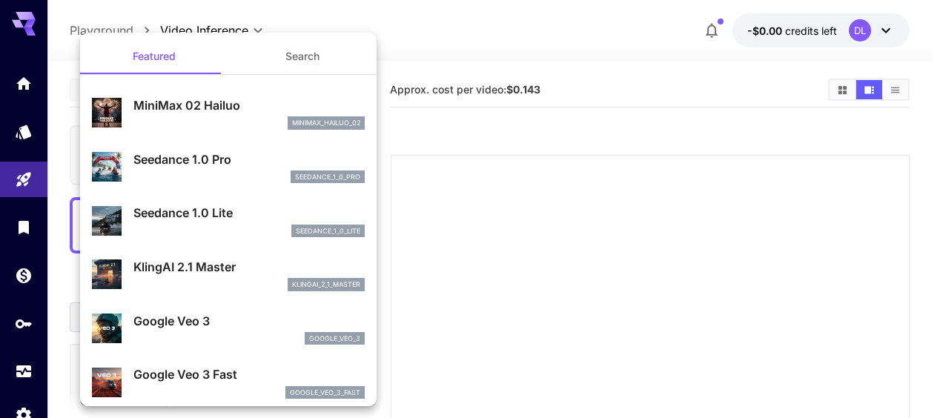
click at [465, 129] on div at bounding box center [471, 209] width 943 height 418
